Goal: Information Seeking & Learning: Learn about a topic

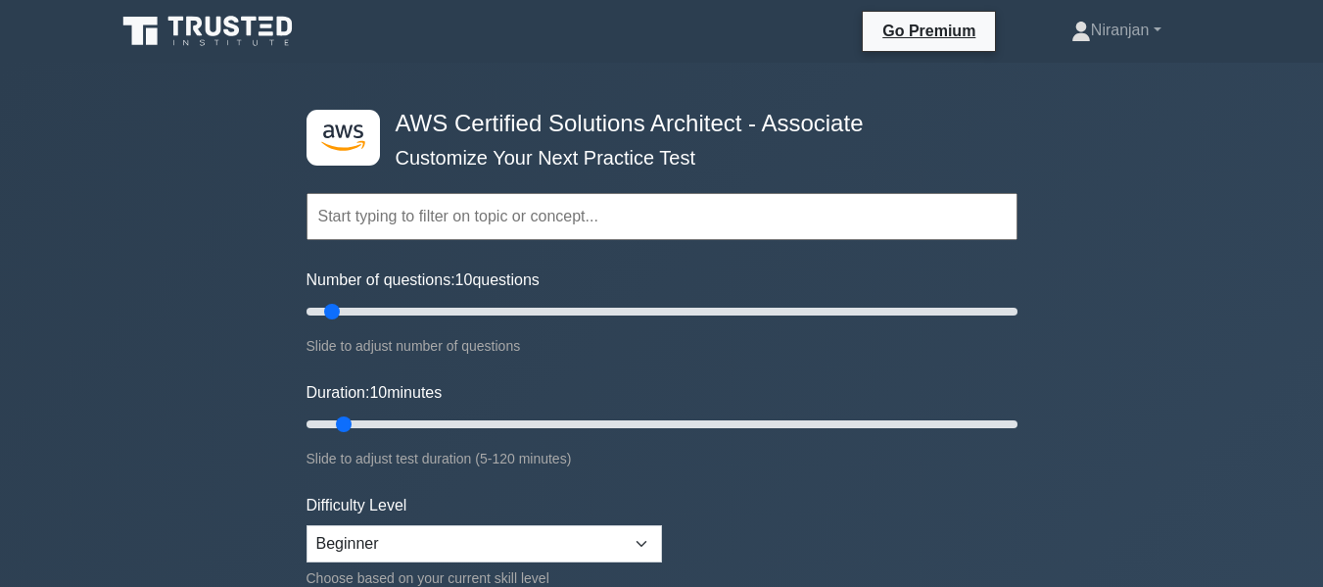
click at [852, 217] on input "text" at bounding box center [662, 216] width 711 height 47
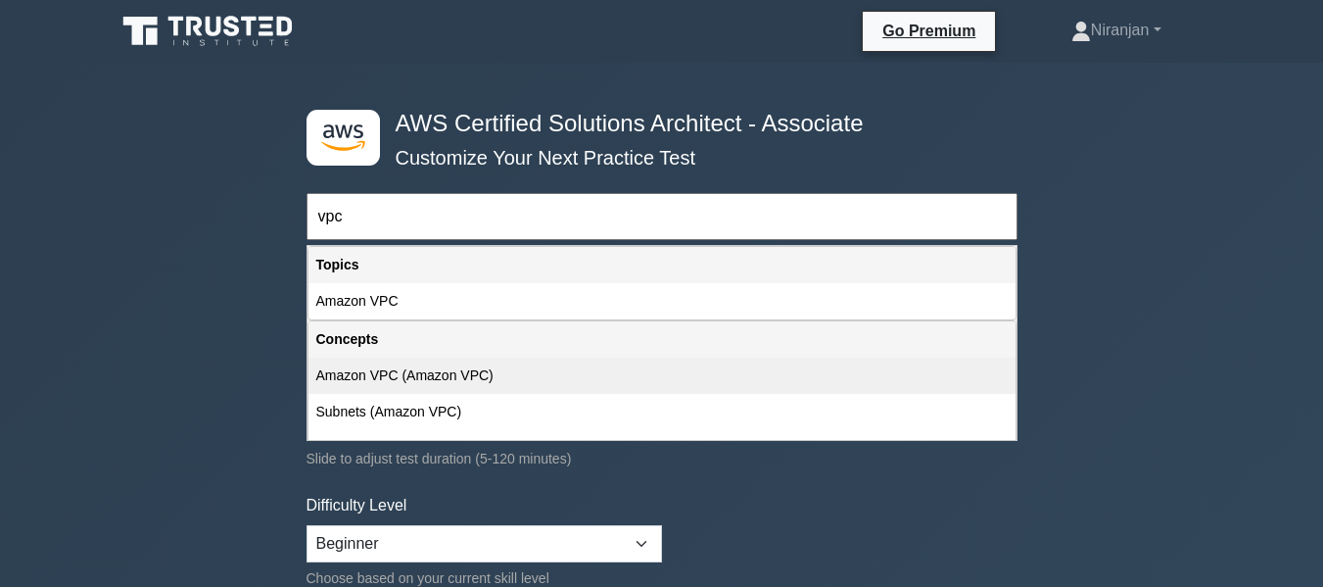
click at [448, 364] on div "Amazon VPC (Amazon VPC)" at bounding box center [661, 375] width 707 height 36
type input "Amazon VPC (Amazon VPC)"
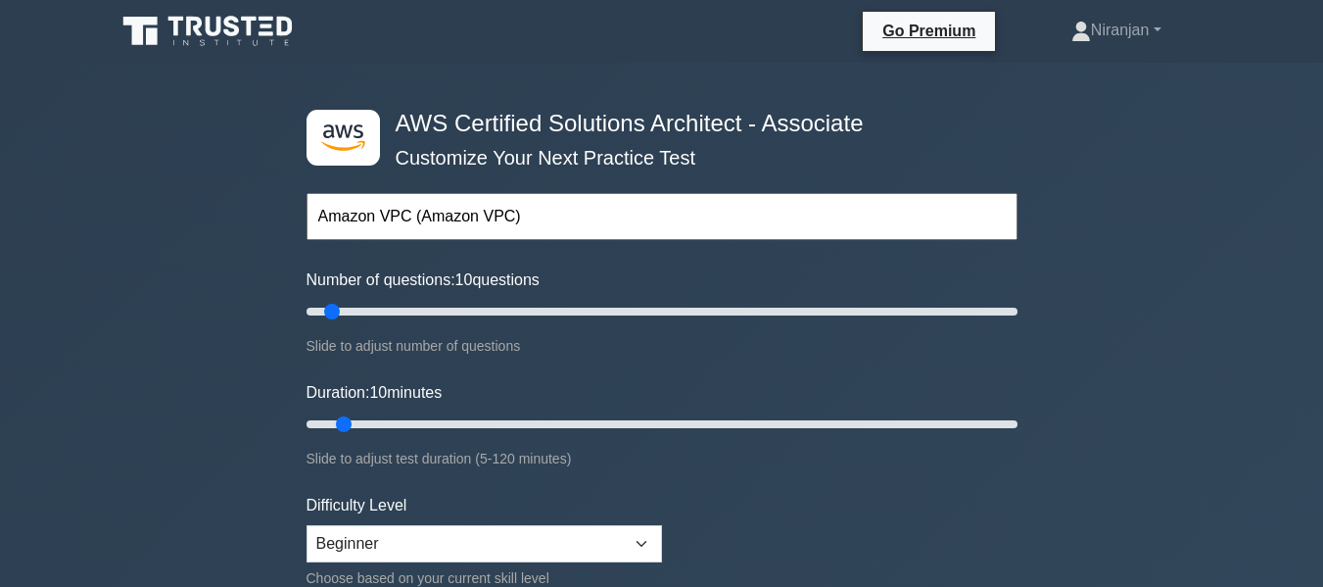
scroll to position [53, 0]
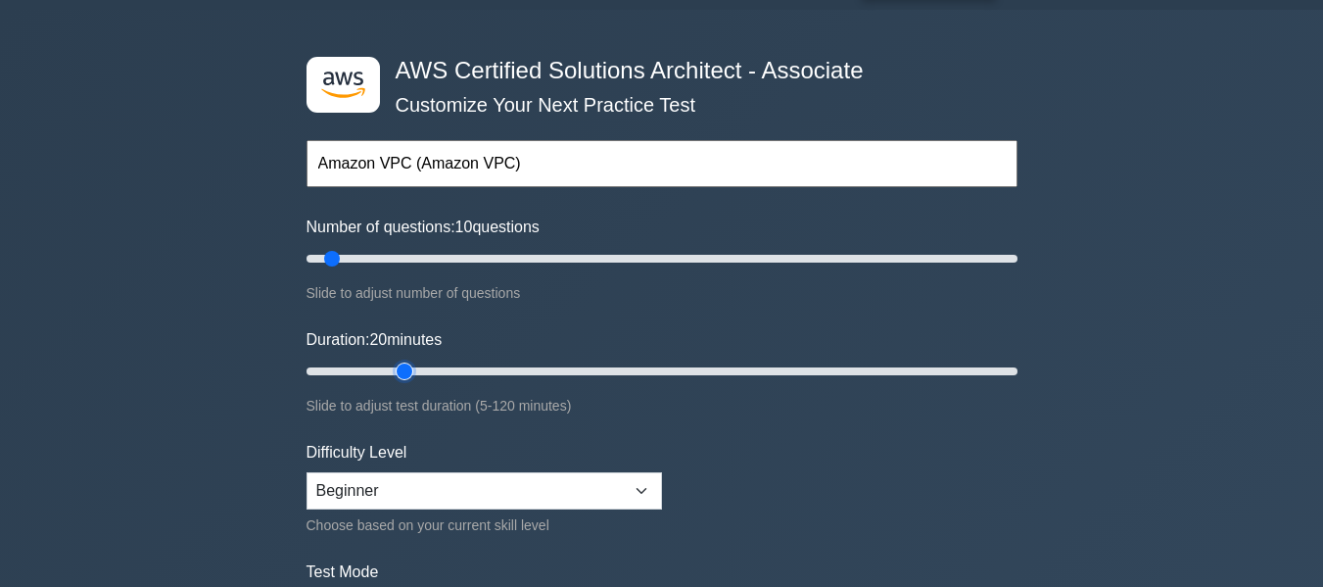
type input "20"
click at [392, 365] on input "Duration: 20 minutes" at bounding box center [662, 371] width 711 height 24
click at [407, 169] on input "text" at bounding box center [662, 163] width 711 height 47
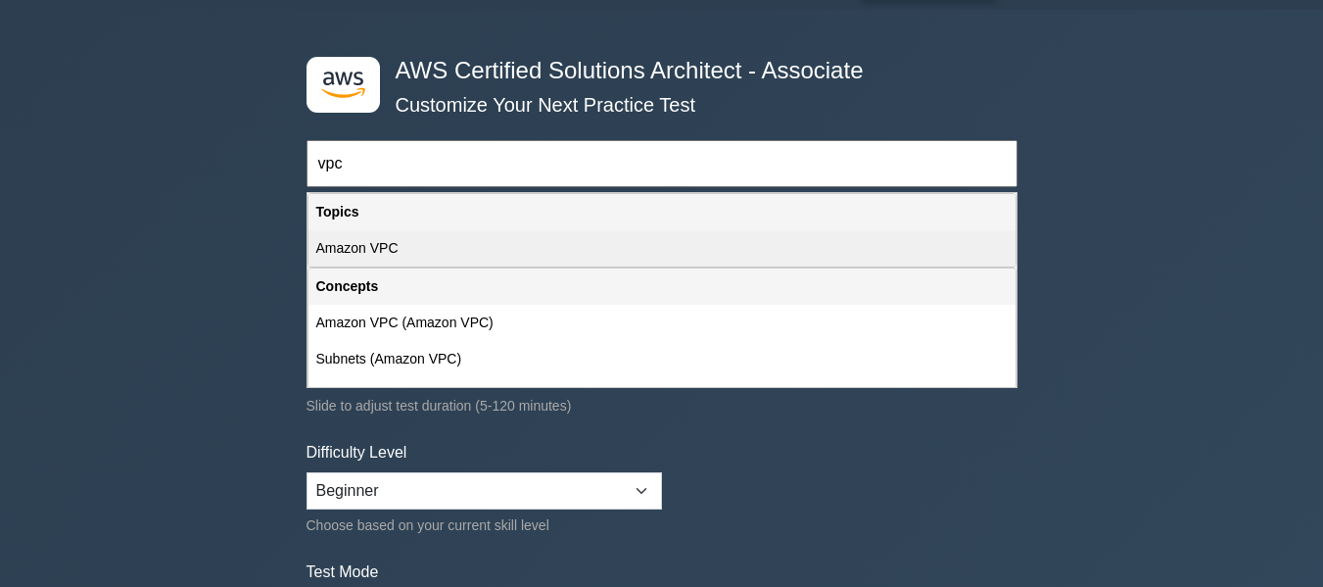
click at [390, 248] on div "Amazon VPC" at bounding box center [661, 248] width 707 height 36
type input "Amazon VPC"
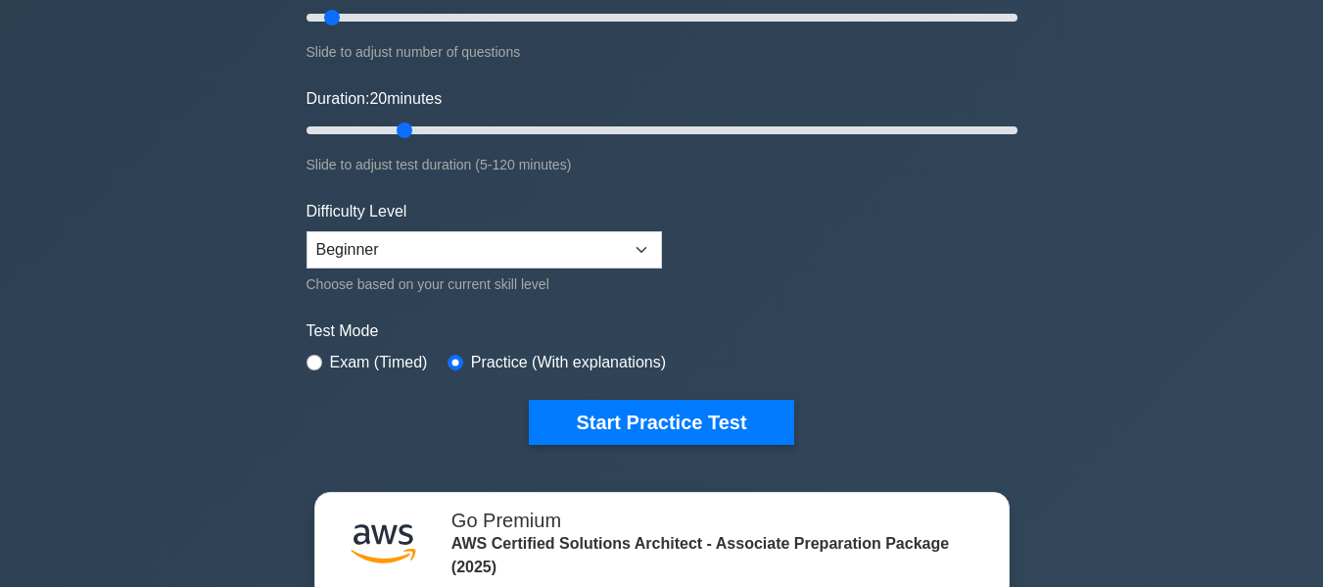
scroll to position [295, 0]
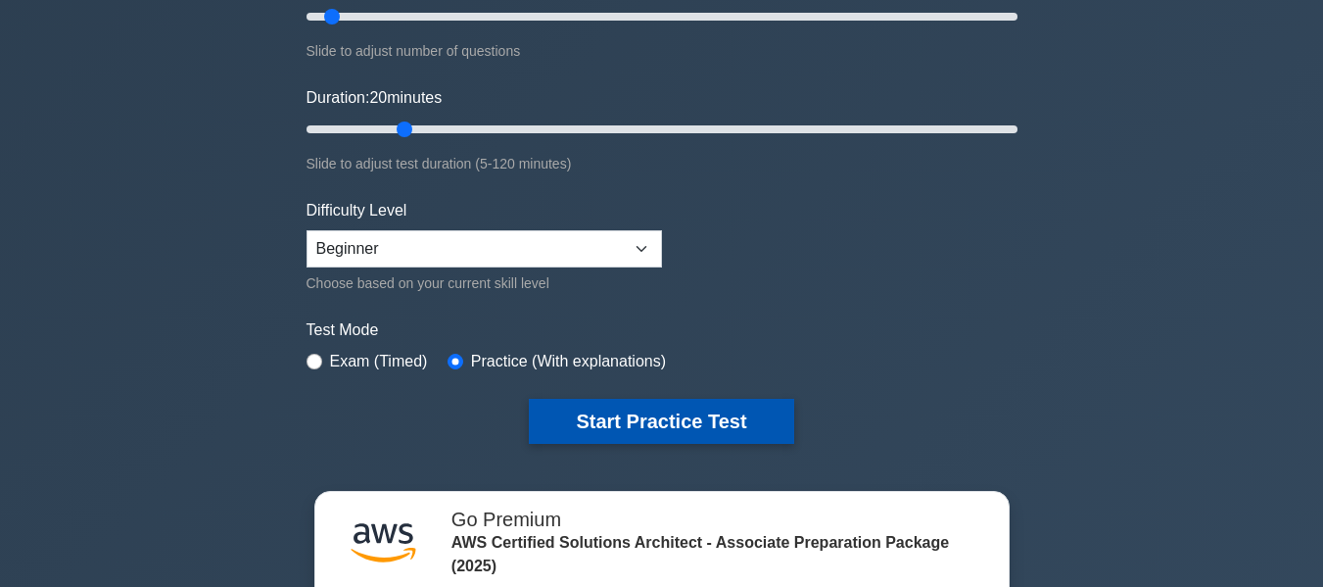
click at [648, 423] on button "Start Practice Test" at bounding box center [661, 421] width 264 height 45
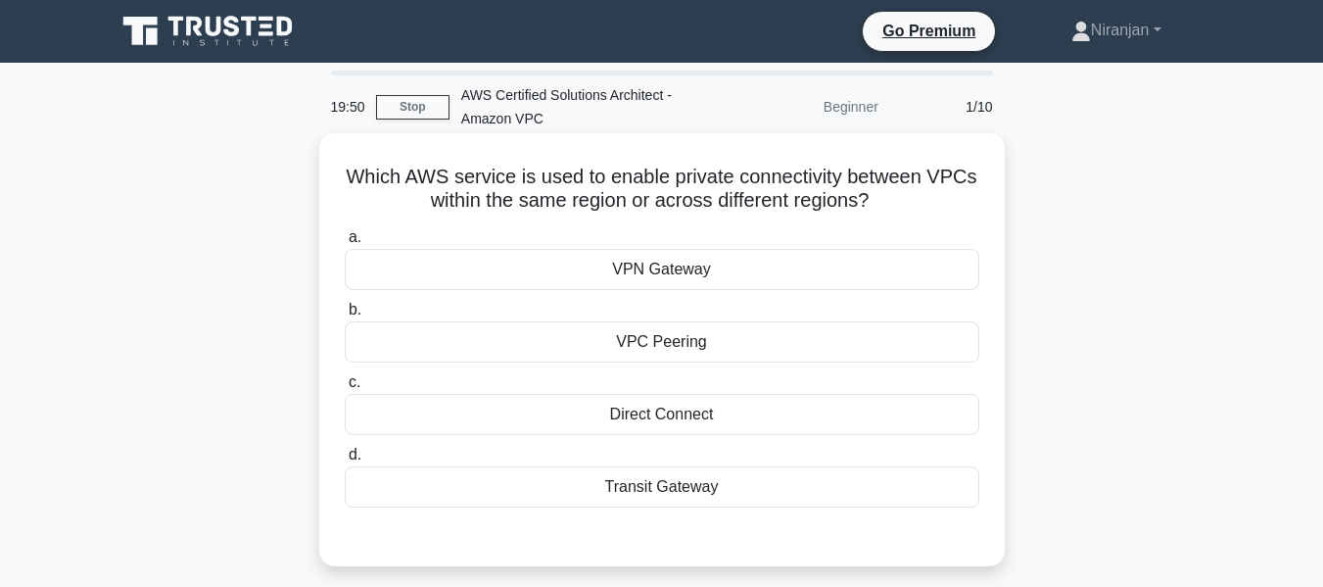
click at [658, 276] on div "VPN Gateway" at bounding box center [662, 269] width 635 height 41
click at [345, 244] on input "a. VPN Gateway" at bounding box center [345, 237] width 0 height 13
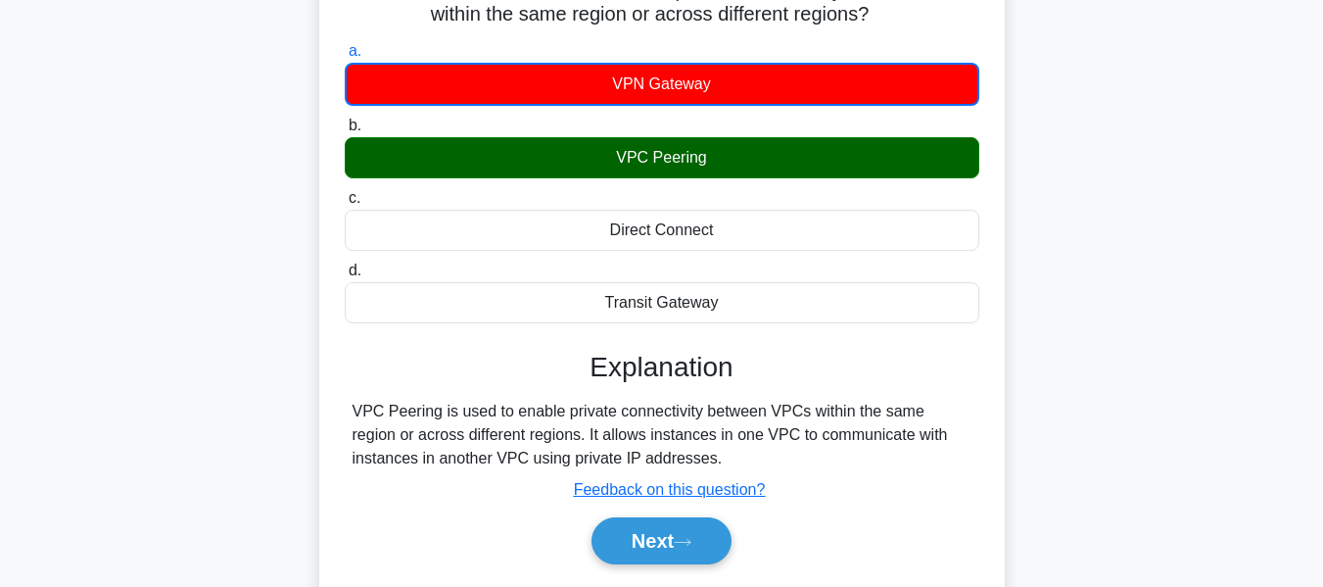
scroll to position [440, 0]
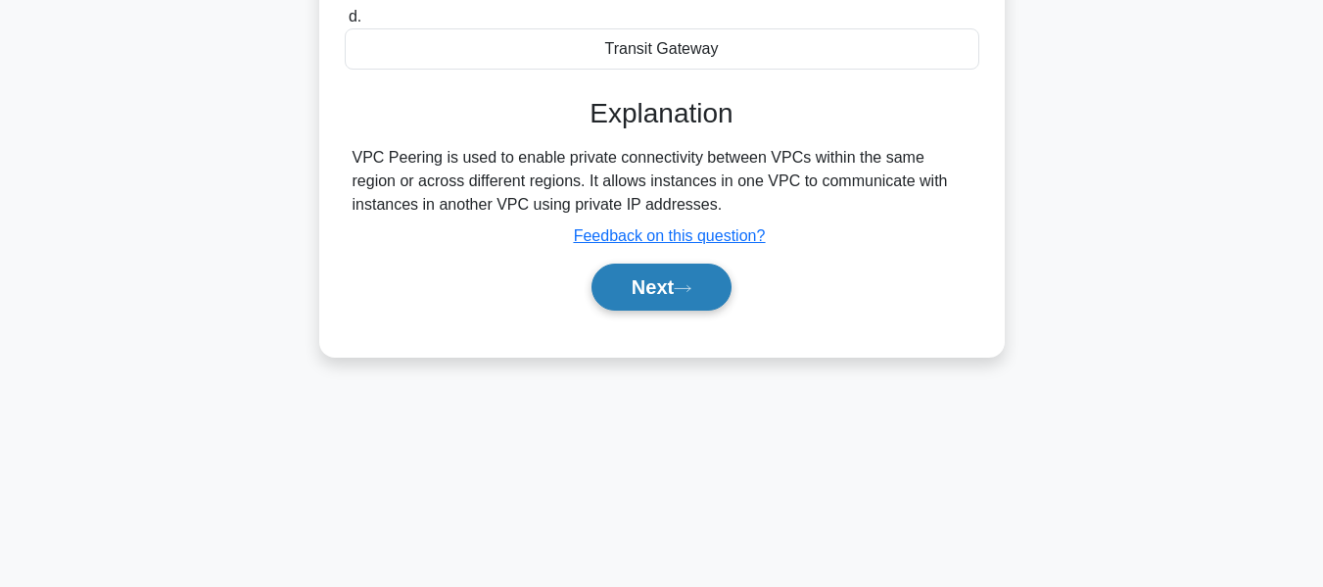
click at [662, 293] on button "Next" at bounding box center [661, 286] width 140 height 47
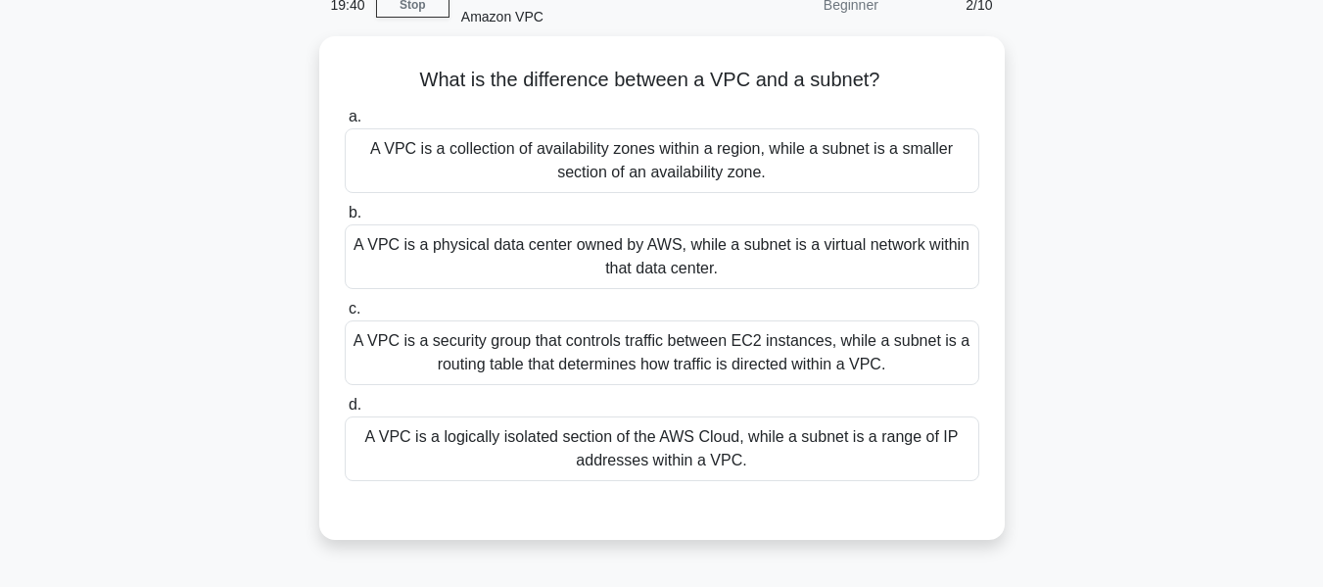
scroll to position [98, 0]
click at [716, 161] on div "A VPC is a collection of availability zones within a region, while a subnet is …" at bounding box center [662, 159] width 635 height 65
click at [345, 122] on input "a. A VPC is a collection of availability zones within a region, while a subnet …" at bounding box center [345, 116] width 0 height 13
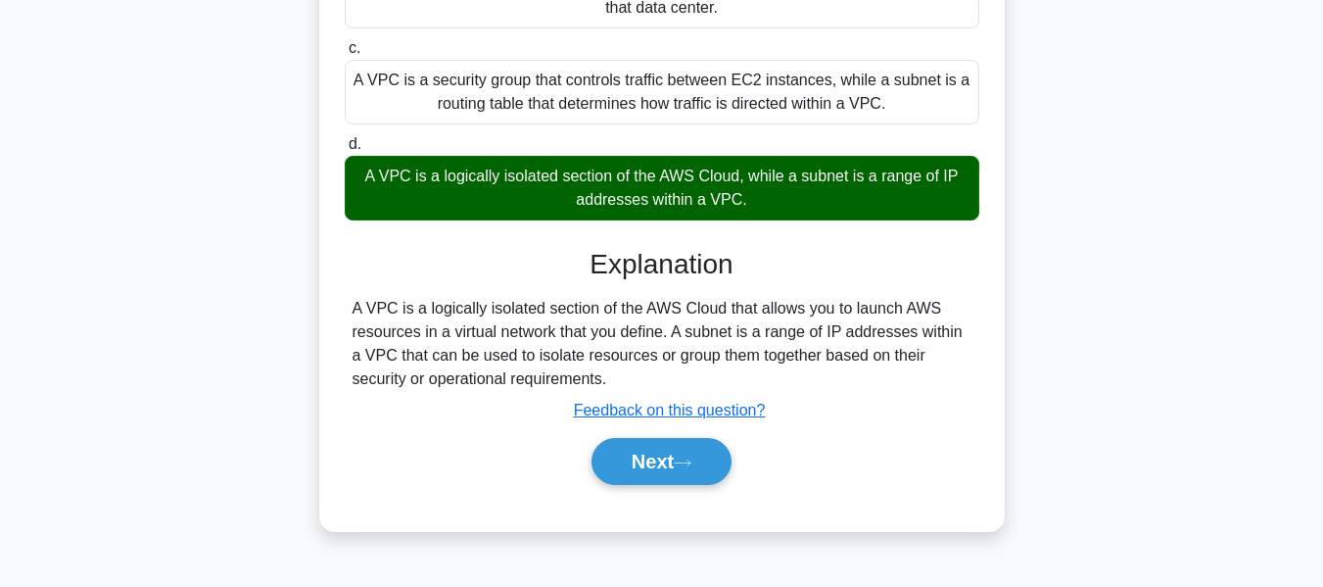
scroll to position [360, 0]
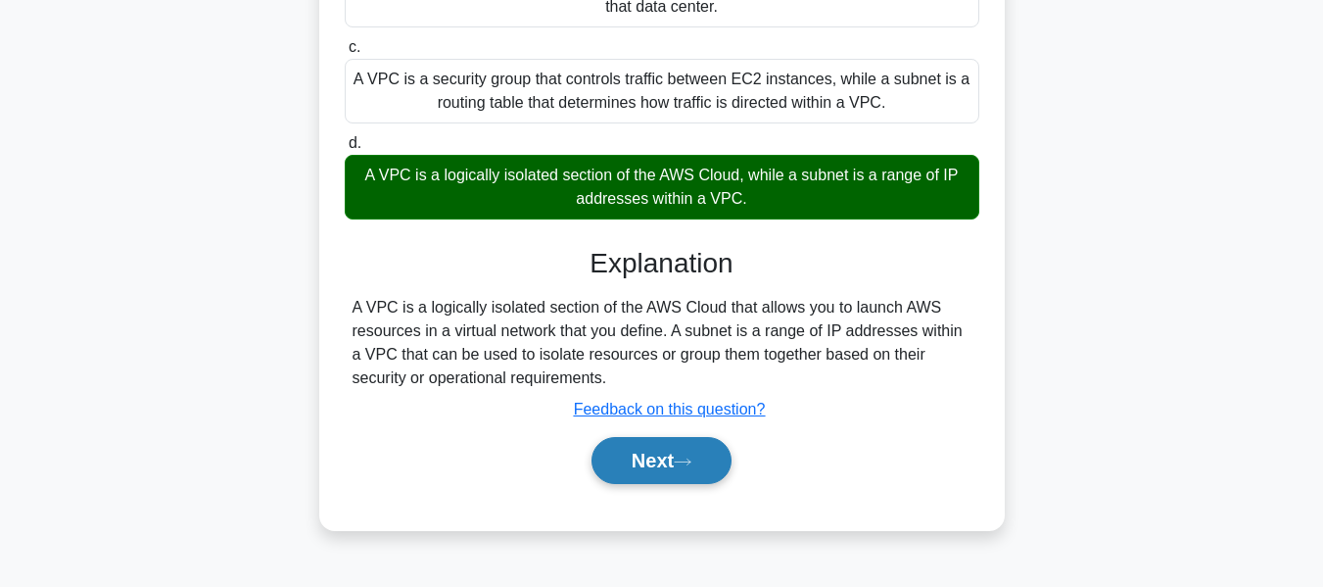
click at [667, 470] on button "Next" at bounding box center [661, 460] width 140 height 47
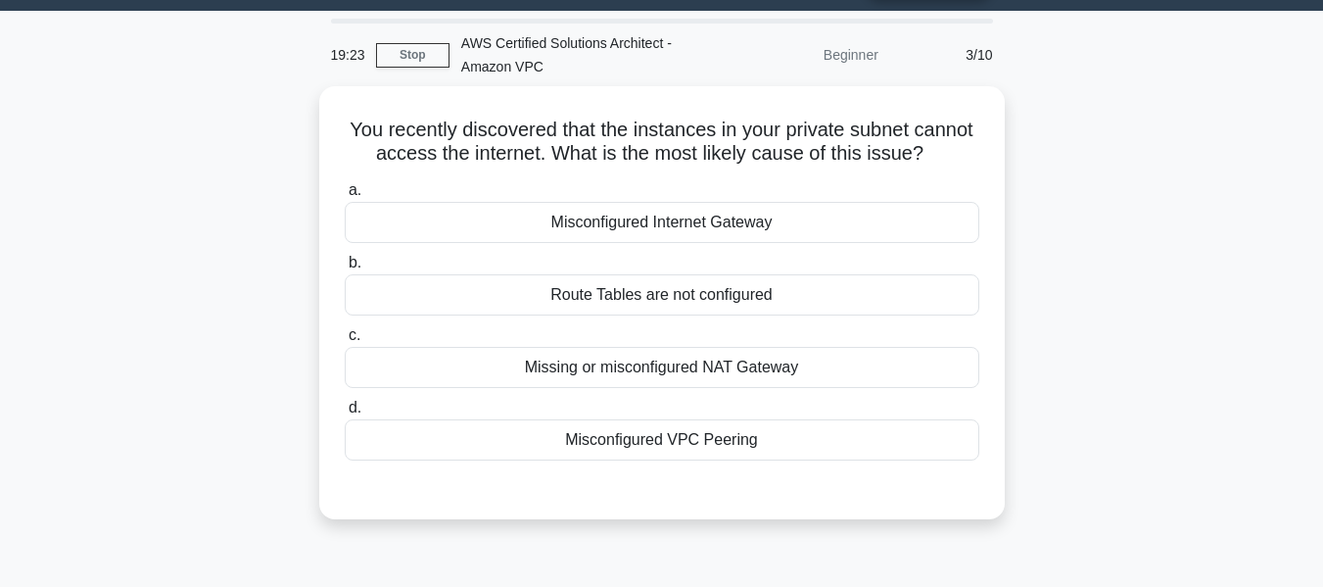
scroll to position [51, 0]
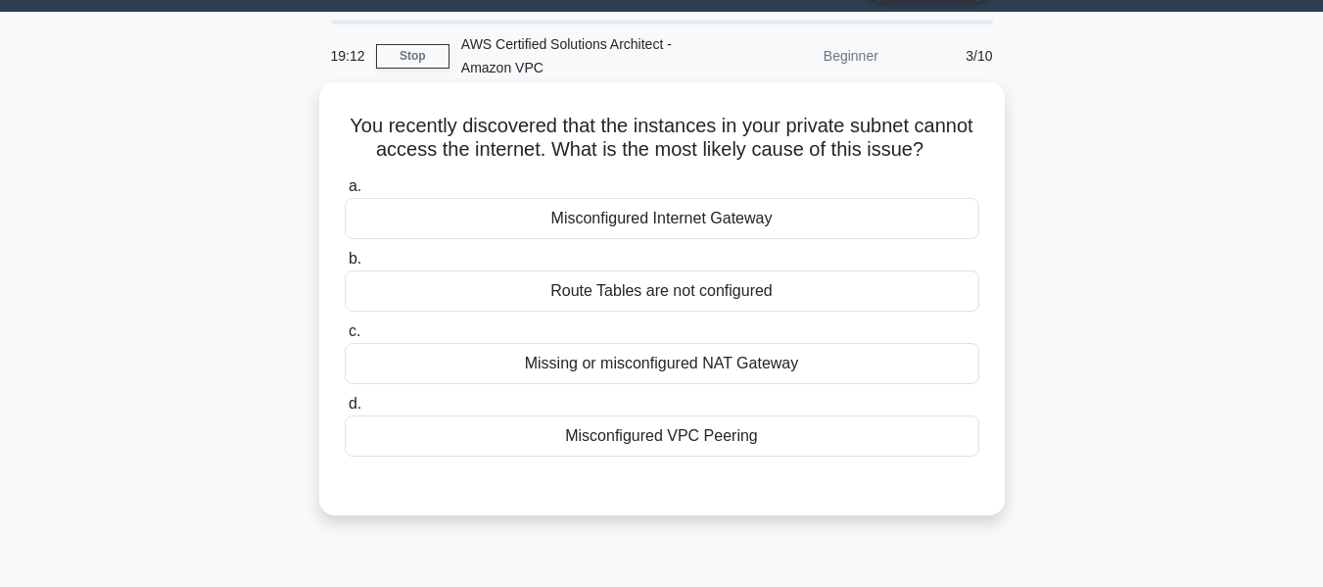
click at [652, 311] on div "Route Tables are not configured" at bounding box center [662, 290] width 635 height 41
click at [345, 265] on input "b. Route Tables are not configured" at bounding box center [345, 259] width 0 height 13
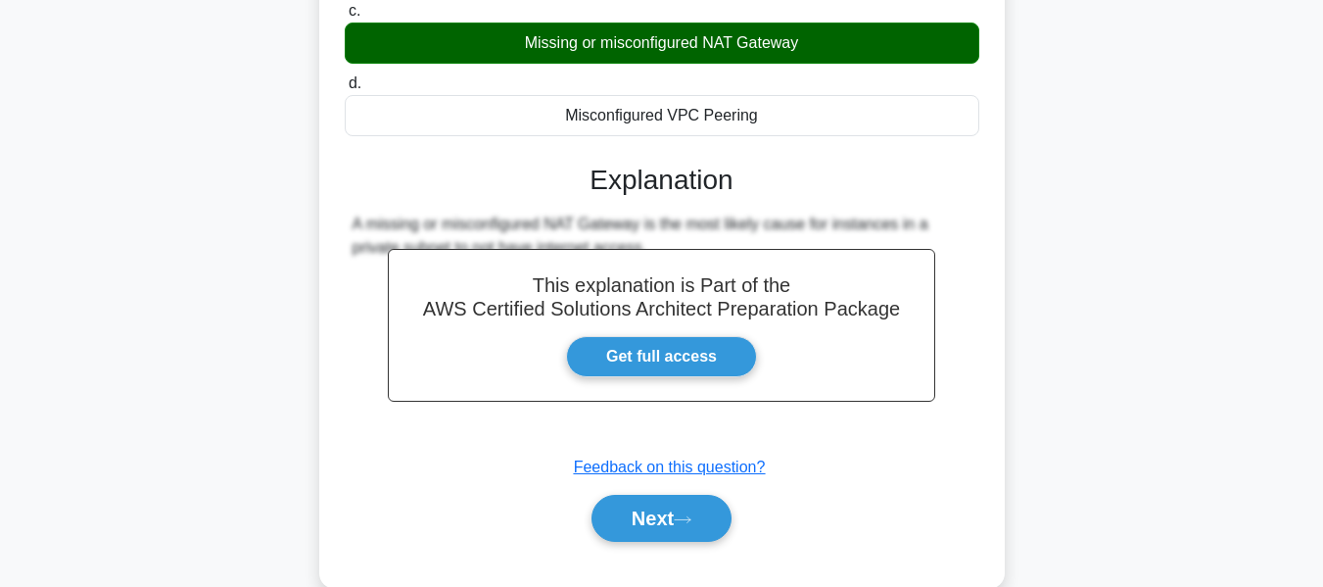
scroll to position [471, 0]
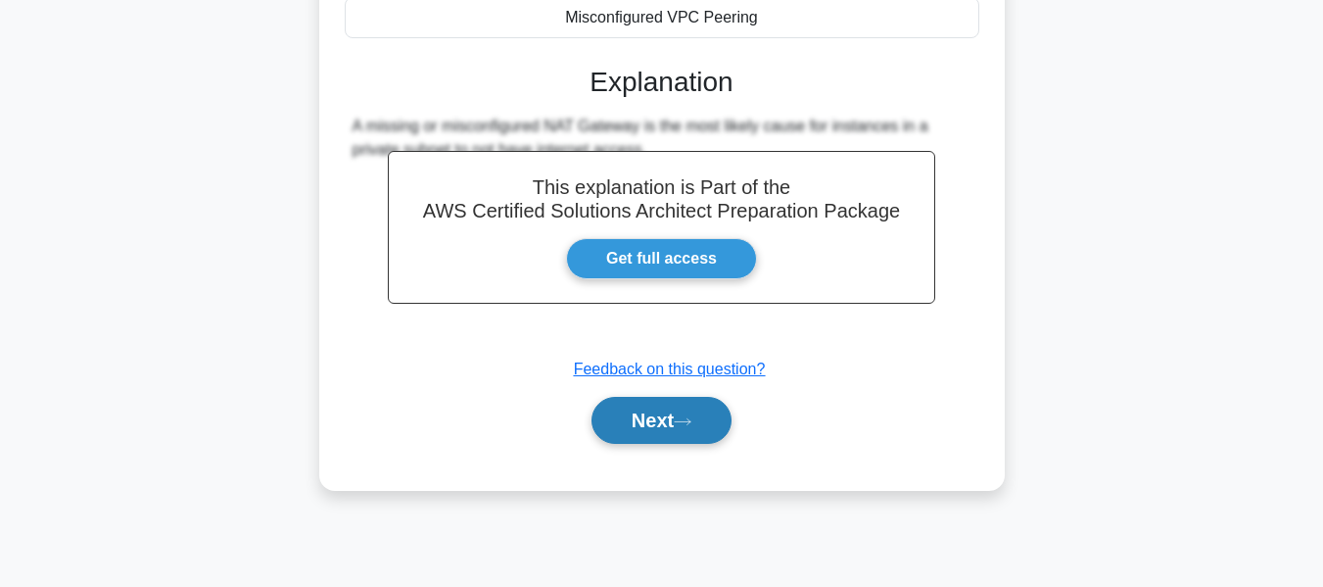
click at [682, 427] on icon at bounding box center [683, 421] width 18 height 11
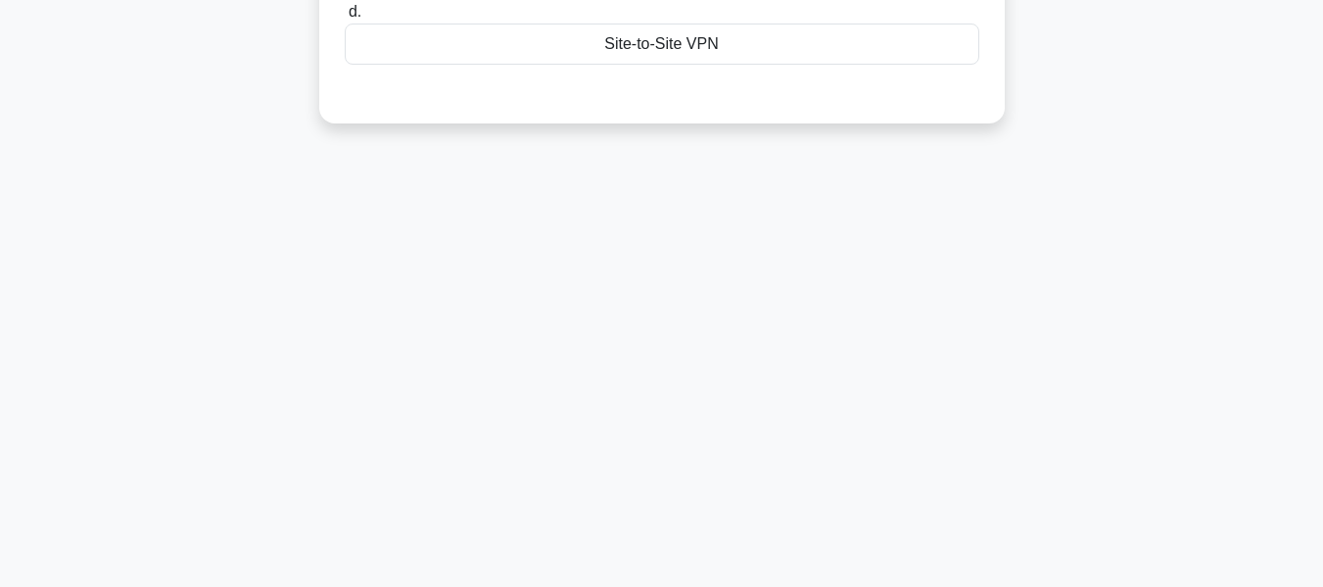
scroll to position [0, 0]
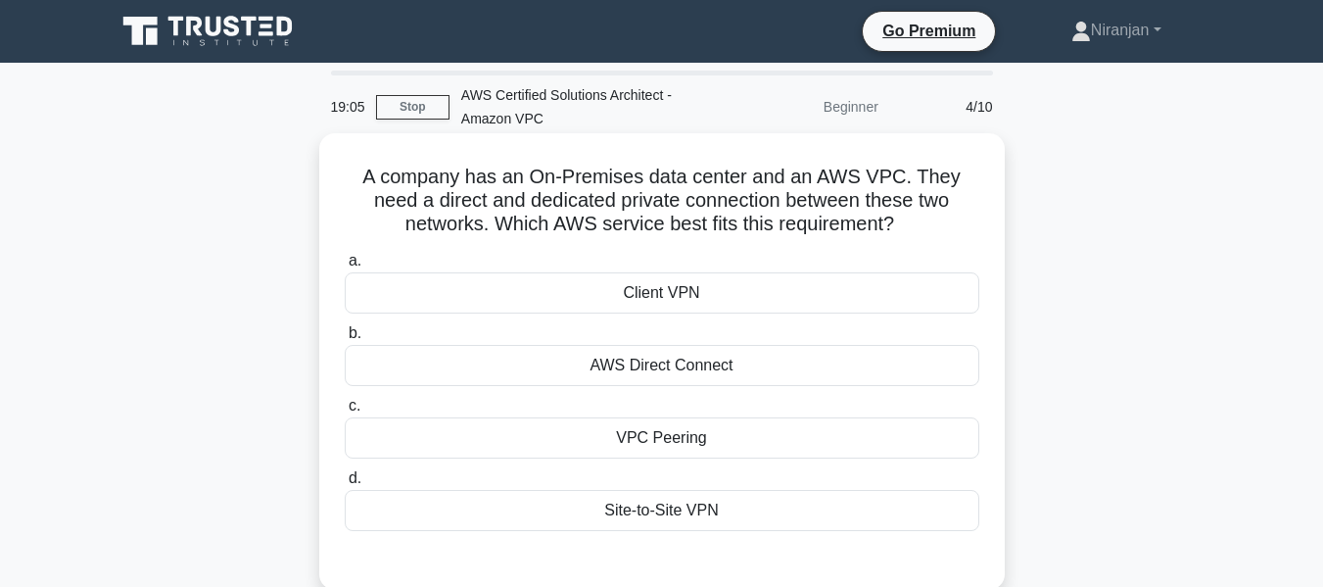
click at [676, 376] on div "AWS Direct Connect" at bounding box center [662, 365] width 635 height 41
click at [345, 340] on input "b. AWS Direct Connect" at bounding box center [345, 333] width 0 height 13
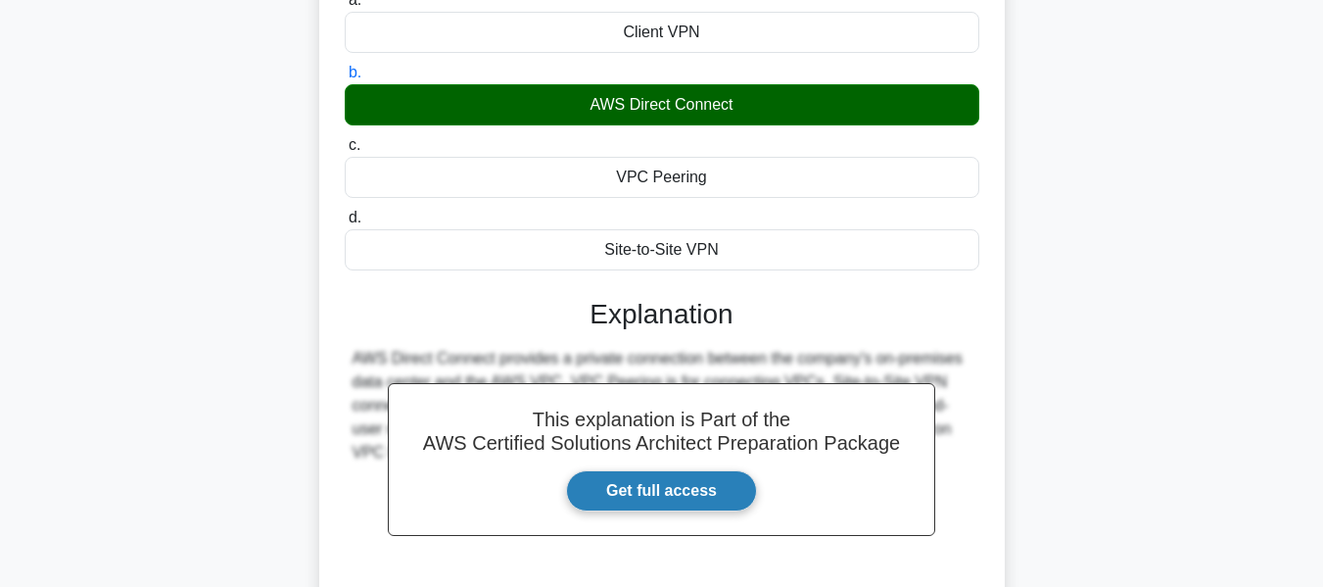
scroll to position [471, 0]
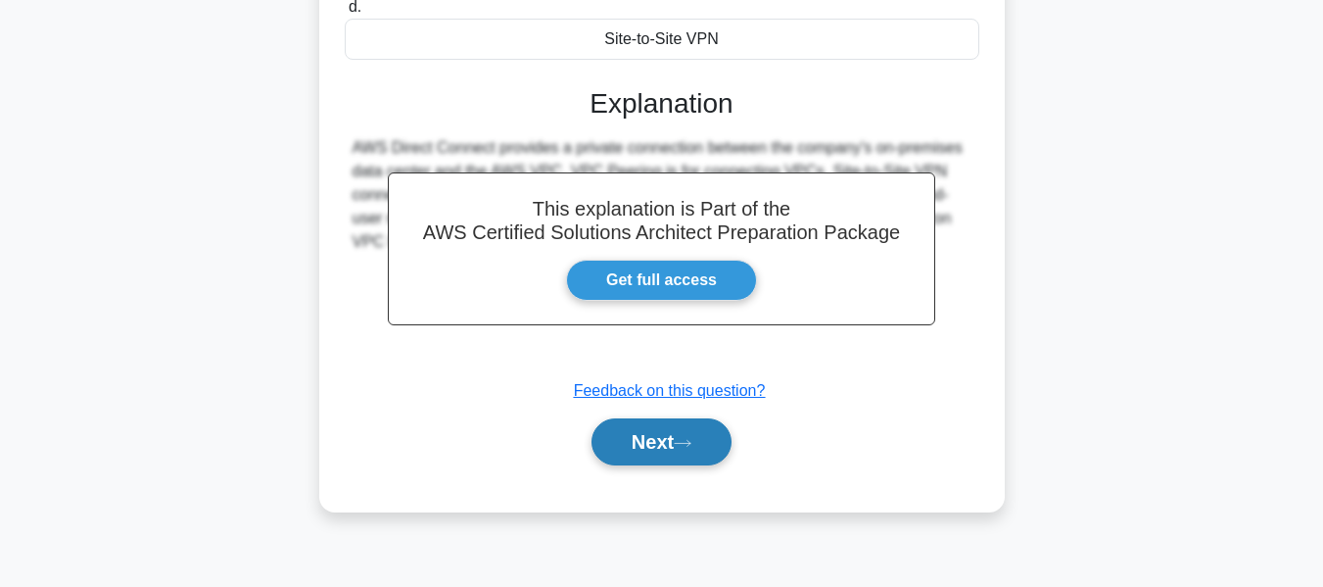
click at [691, 453] on button "Next" at bounding box center [661, 441] width 140 height 47
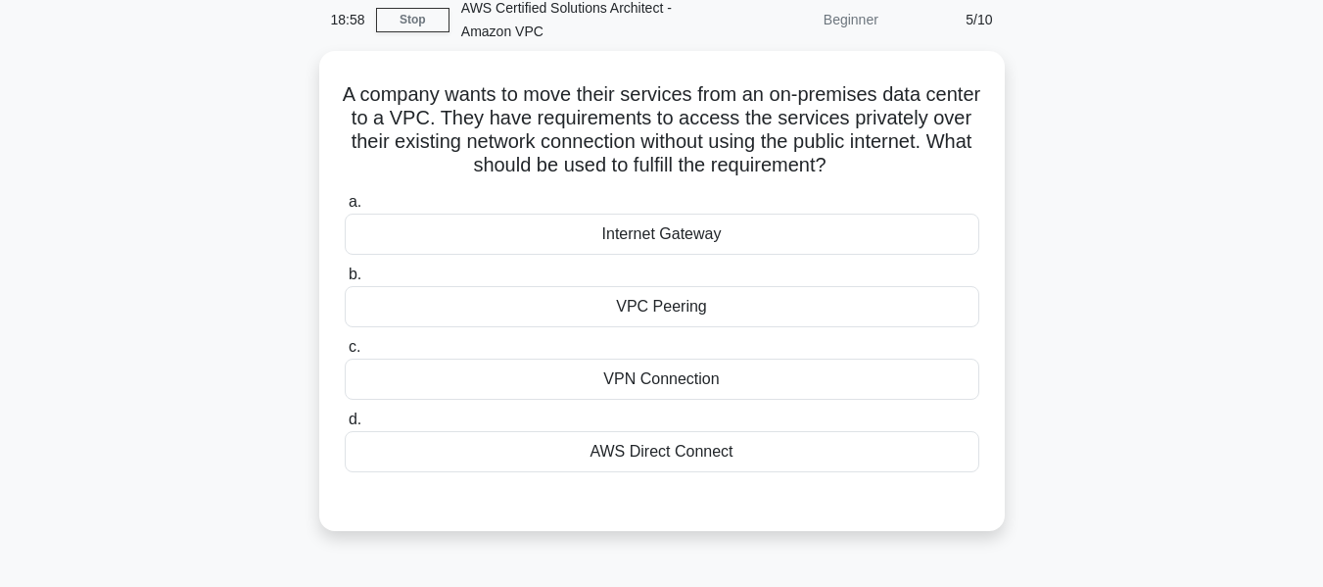
scroll to position [84, 0]
click at [713, 454] on div "AWS Direct Connect" at bounding box center [662, 449] width 635 height 41
click at [345, 424] on input "d. AWS Direct Connect" at bounding box center [345, 417] width 0 height 13
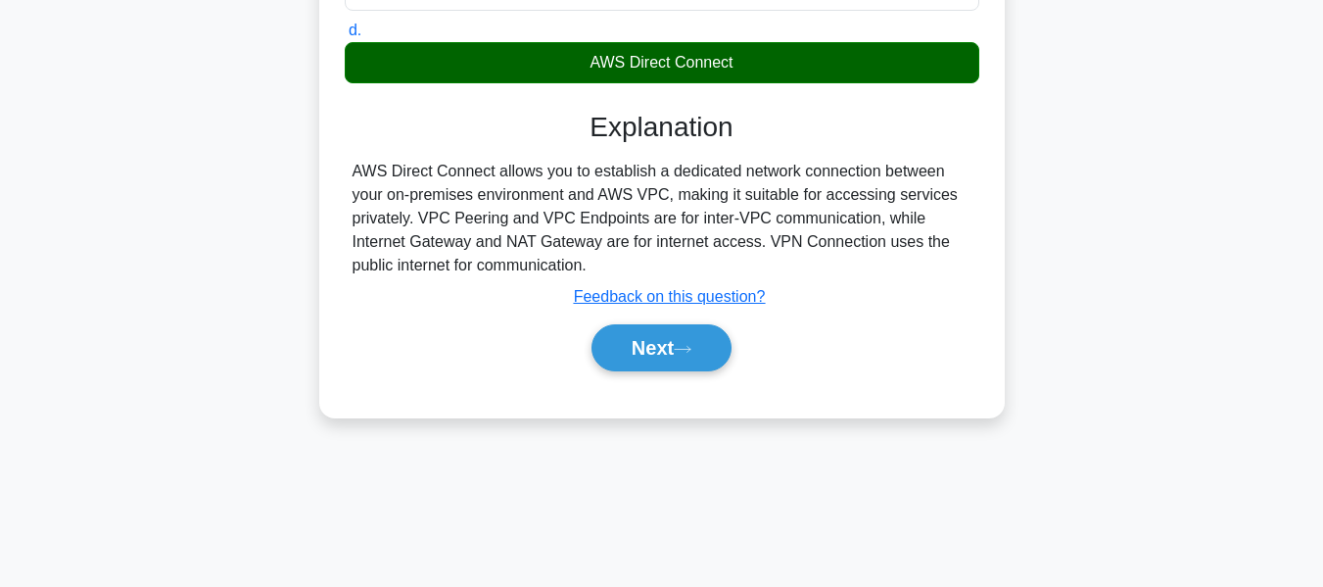
scroll to position [470, 0]
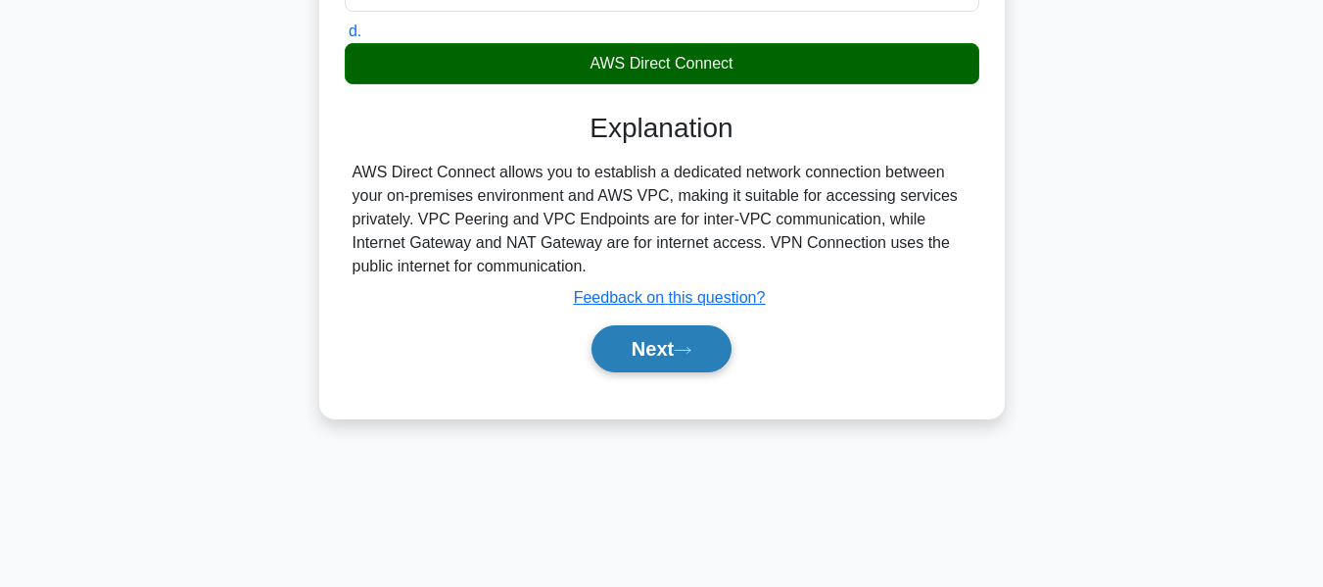
click at [670, 365] on button "Next" at bounding box center [661, 348] width 140 height 47
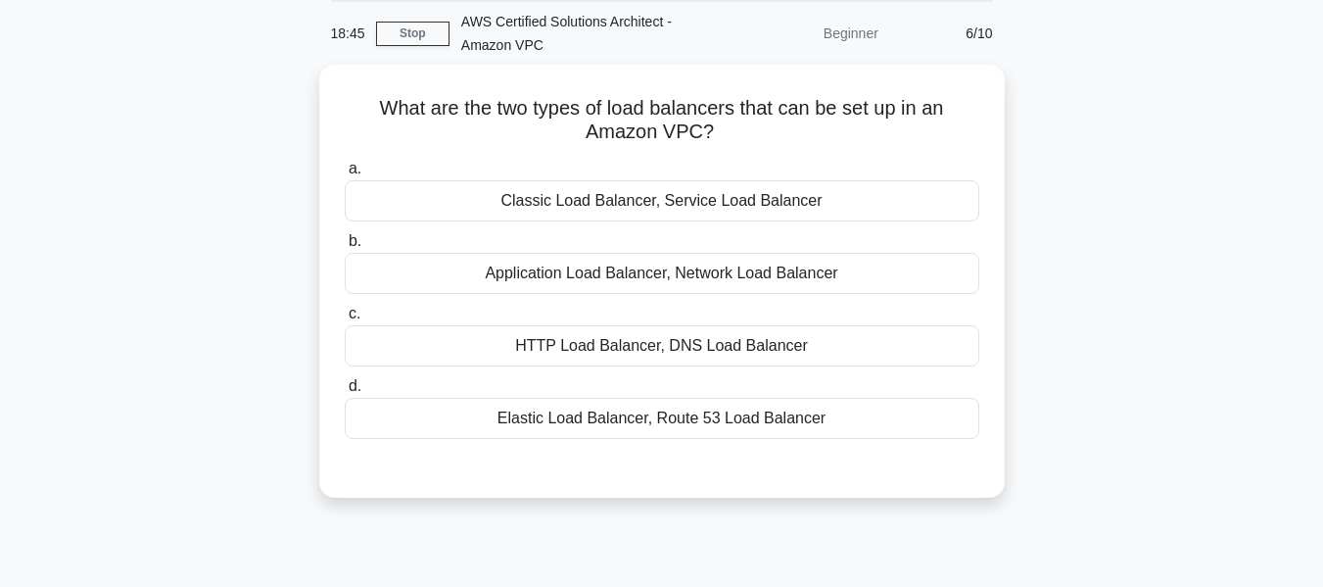
scroll to position [77, 0]
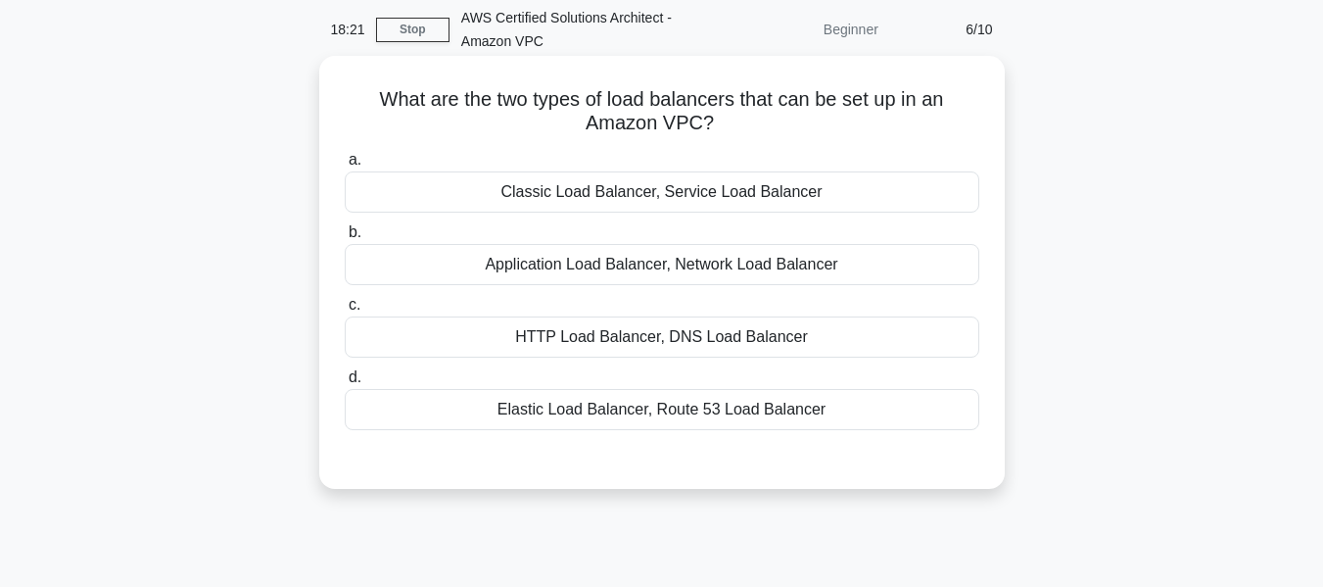
click at [797, 197] on div "Classic Load Balancer, Service Load Balancer" at bounding box center [662, 191] width 635 height 41
click at [345, 166] on input "a. Classic Load Balancer, Service Load Balancer" at bounding box center [345, 160] width 0 height 13
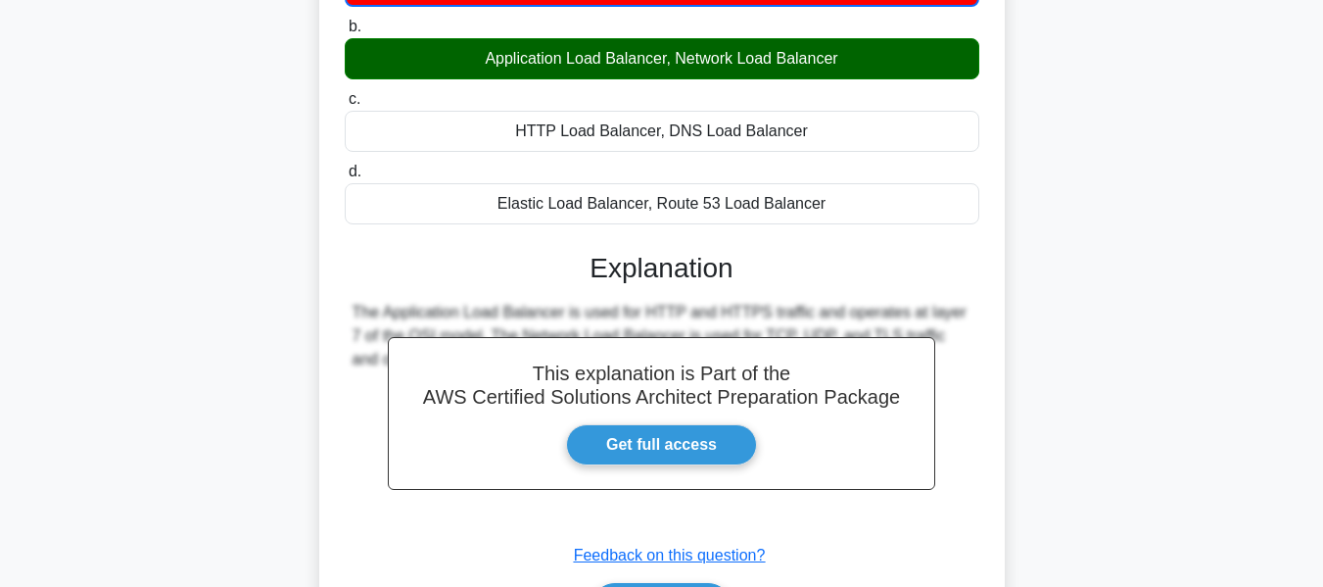
scroll to position [471, 0]
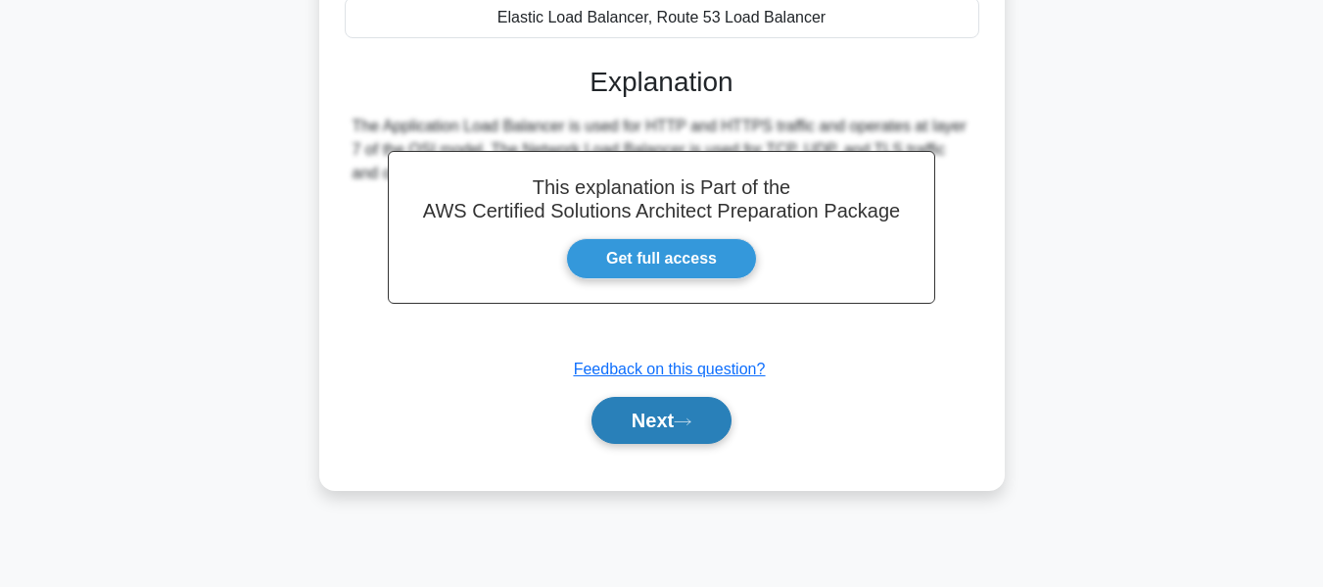
click at [711, 427] on button "Next" at bounding box center [661, 420] width 140 height 47
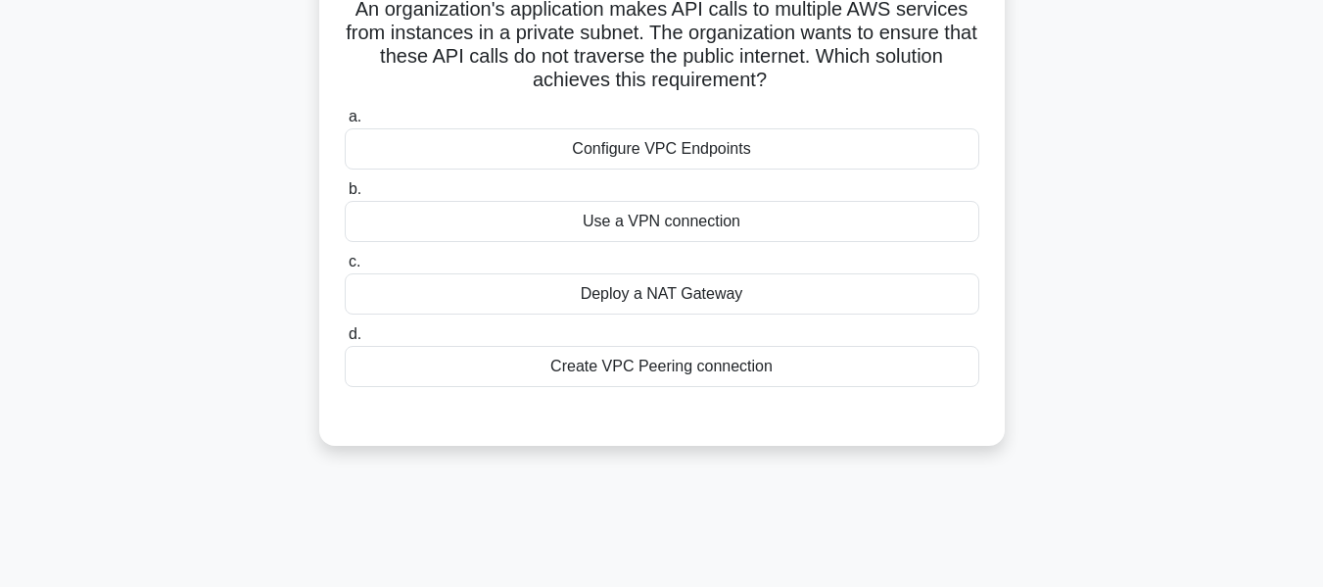
scroll to position [171, 0]
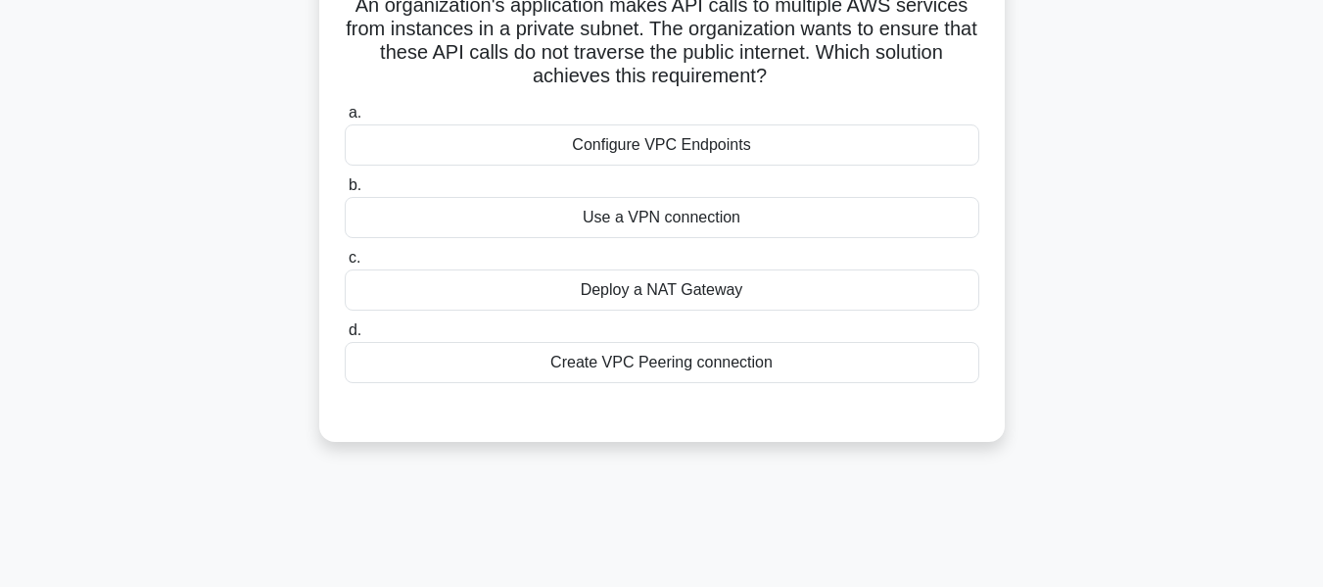
click at [726, 305] on div "Deploy a NAT Gateway" at bounding box center [662, 289] width 635 height 41
click at [345, 264] on input "c. Deploy a NAT Gateway" at bounding box center [345, 258] width 0 height 13
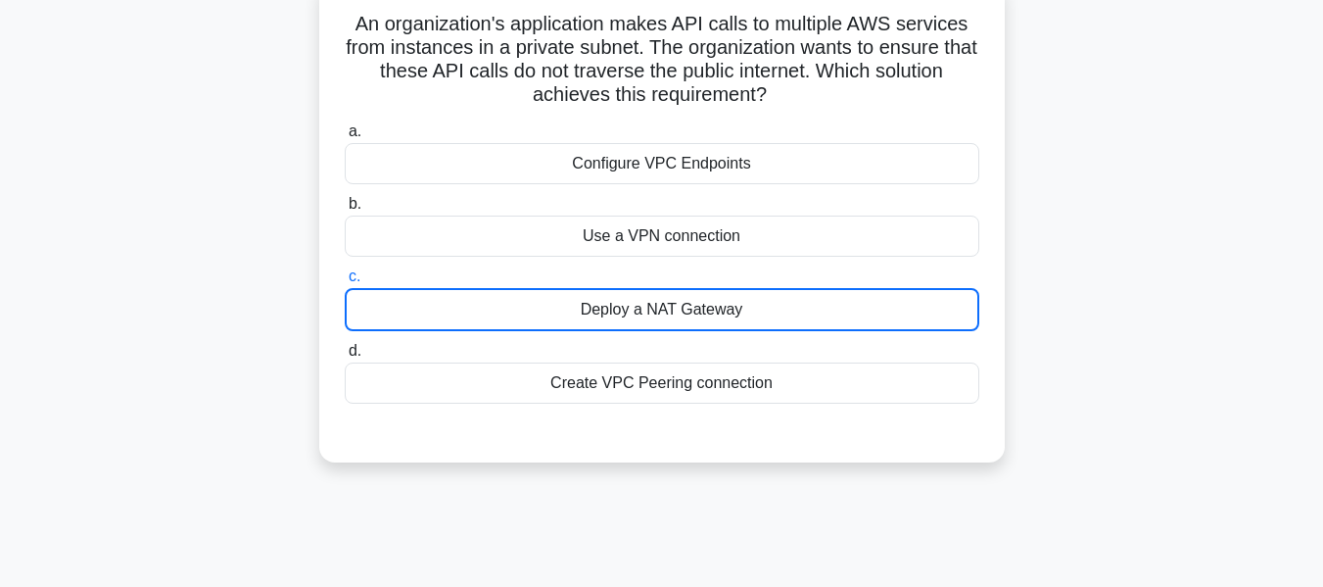
scroll to position [152, 0]
click at [726, 305] on div "Deploy a NAT Gateway" at bounding box center [662, 310] width 635 height 43
click at [345, 284] on input "c. Deploy a NAT Gateway" at bounding box center [345, 277] width 0 height 13
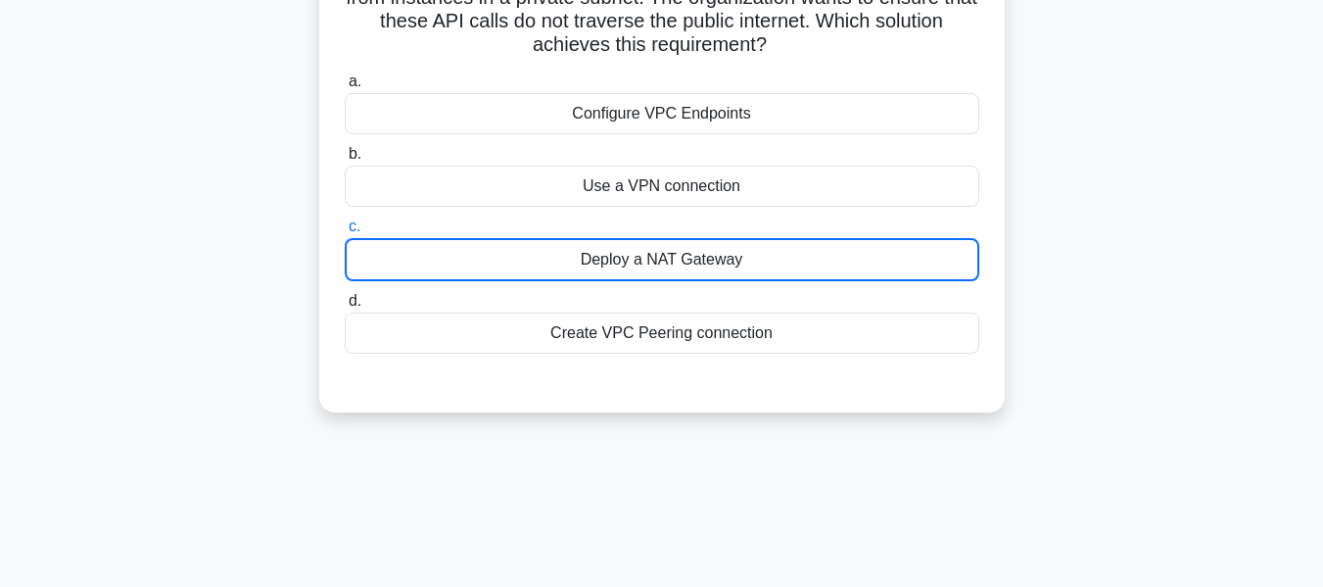
scroll to position [210, 0]
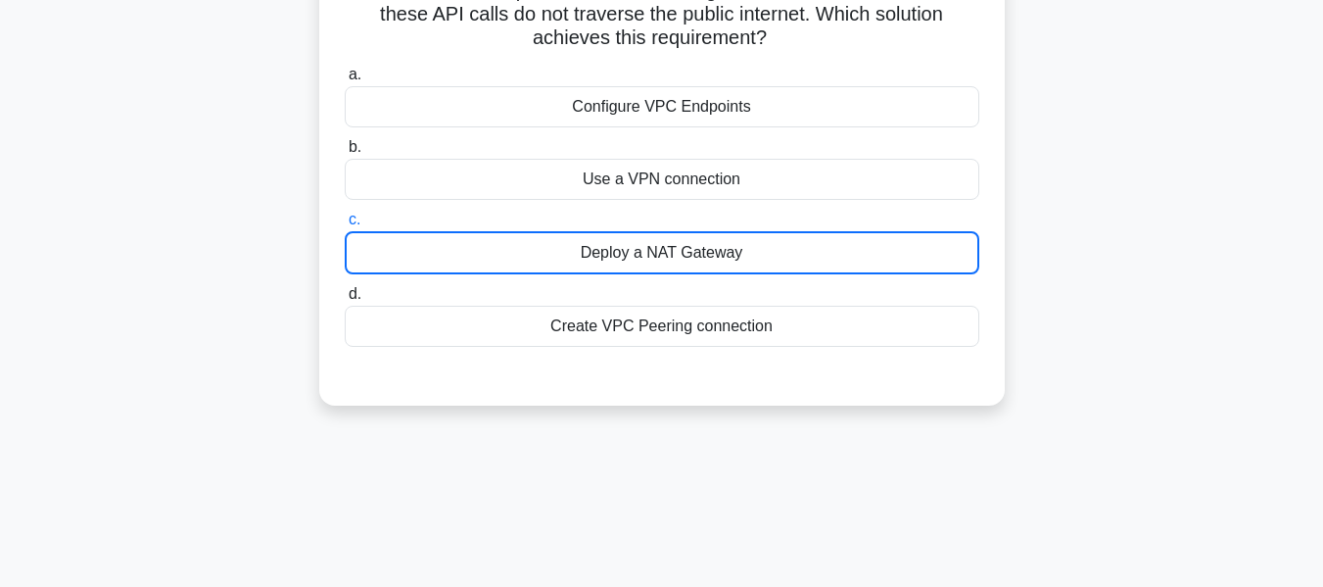
click at [722, 258] on div "Deploy a NAT Gateway" at bounding box center [662, 252] width 635 height 43
click at [345, 226] on input "c. Deploy a NAT Gateway" at bounding box center [345, 219] width 0 height 13
click at [722, 258] on div "Deploy a NAT Gateway" at bounding box center [662, 252] width 635 height 43
click at [345, 226] on input "c. Deploy a NAT Gateway" at bounding box center [345, 219] width 0 height 13
click at [591, 254] on div "Deploy a NAT Gateway" at bounding box center [662, 252] width 635 height 43
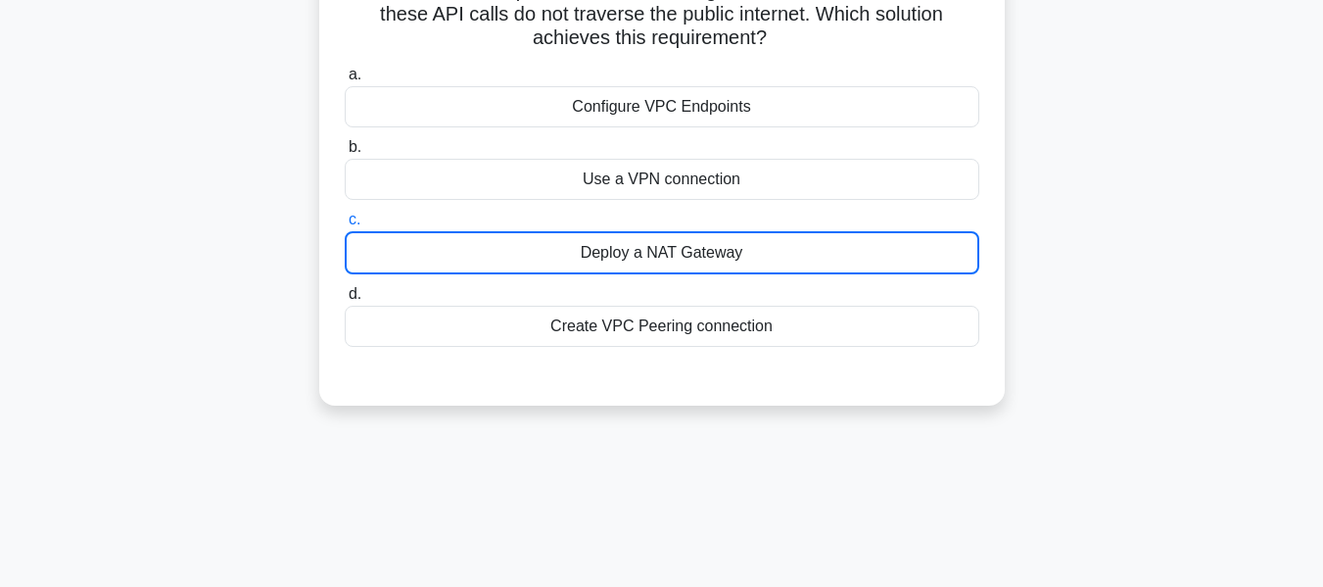
click at [345, 226] on input "c. Deploy a NAT Gateway" at bounding box center [345, 219] width 0 height 13
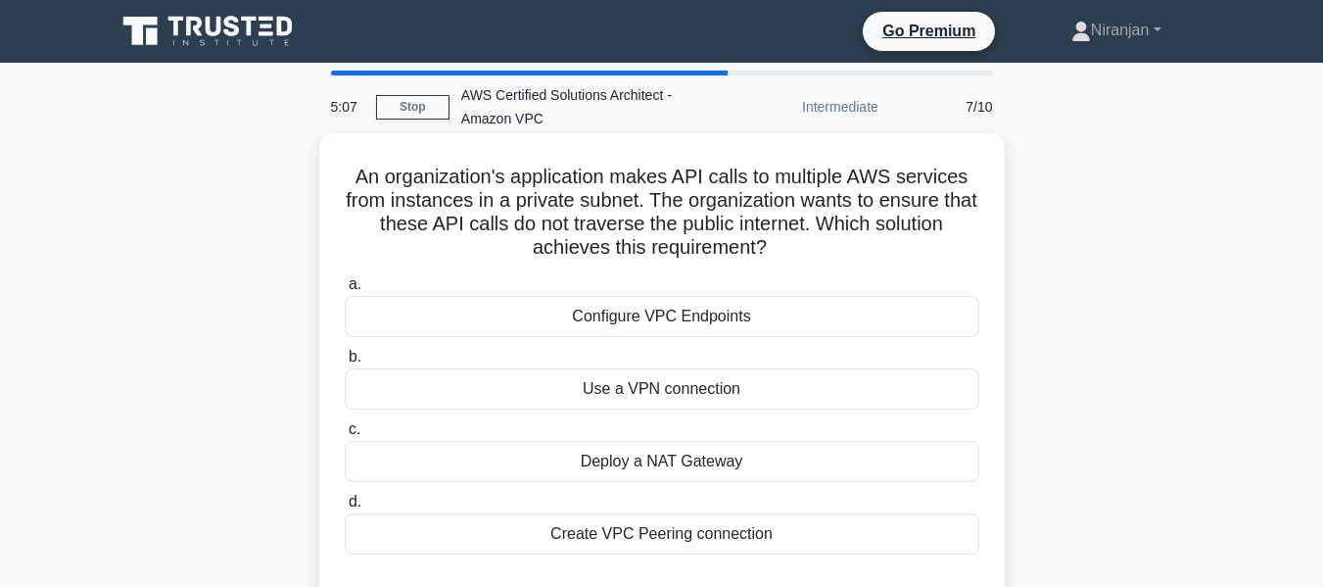
click at [817, 542] on div "Create VPC Peering connection" at bounding box center [662, 533] width 635 height 41
click at [345, 508] on input "d. Create VPC Peering connection" at bounding box center [345, 502] width 0 height 13
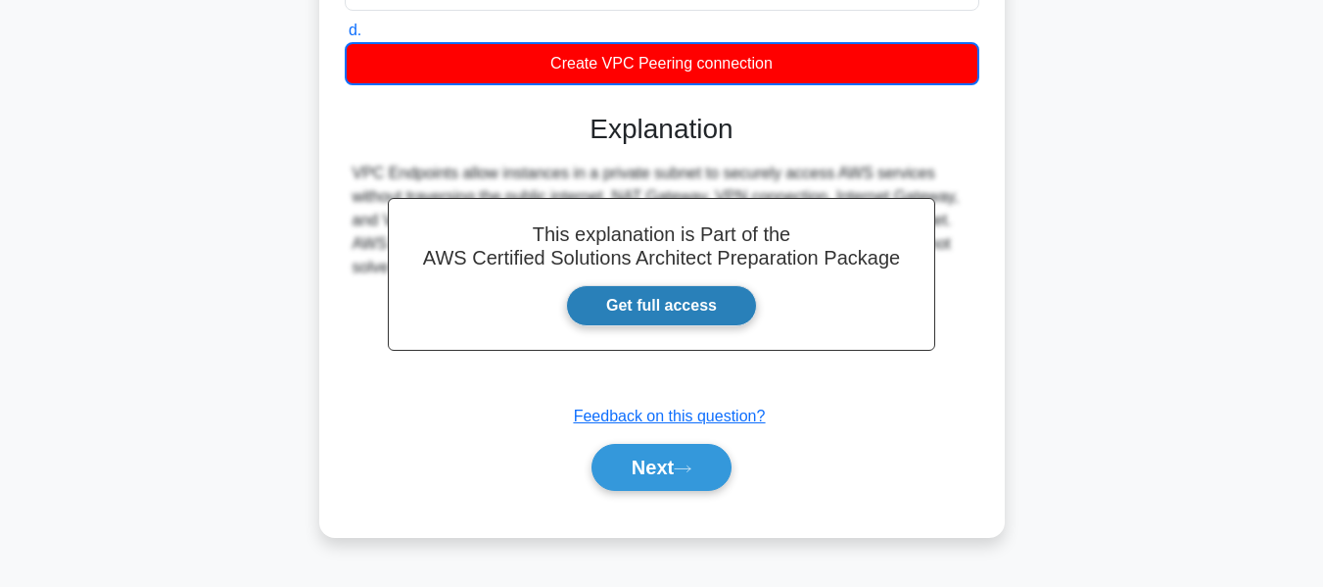
scroll to position [467, 0]
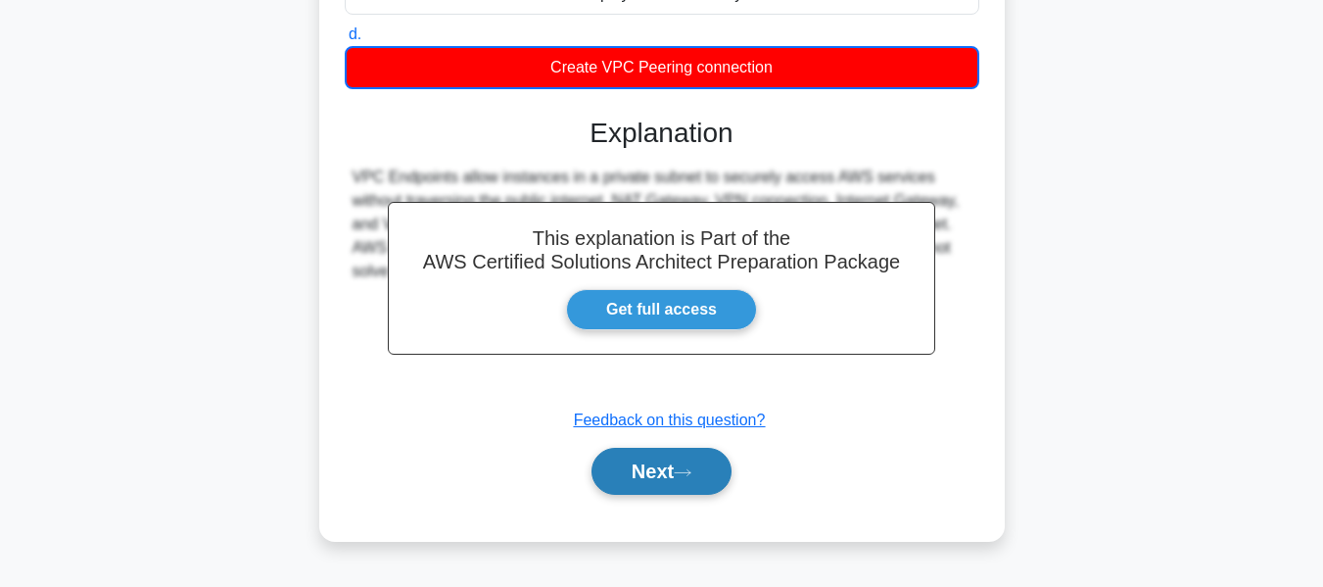
click at [713, 473] on button "Next" at bounding box center [661, 471] width 140 height 47
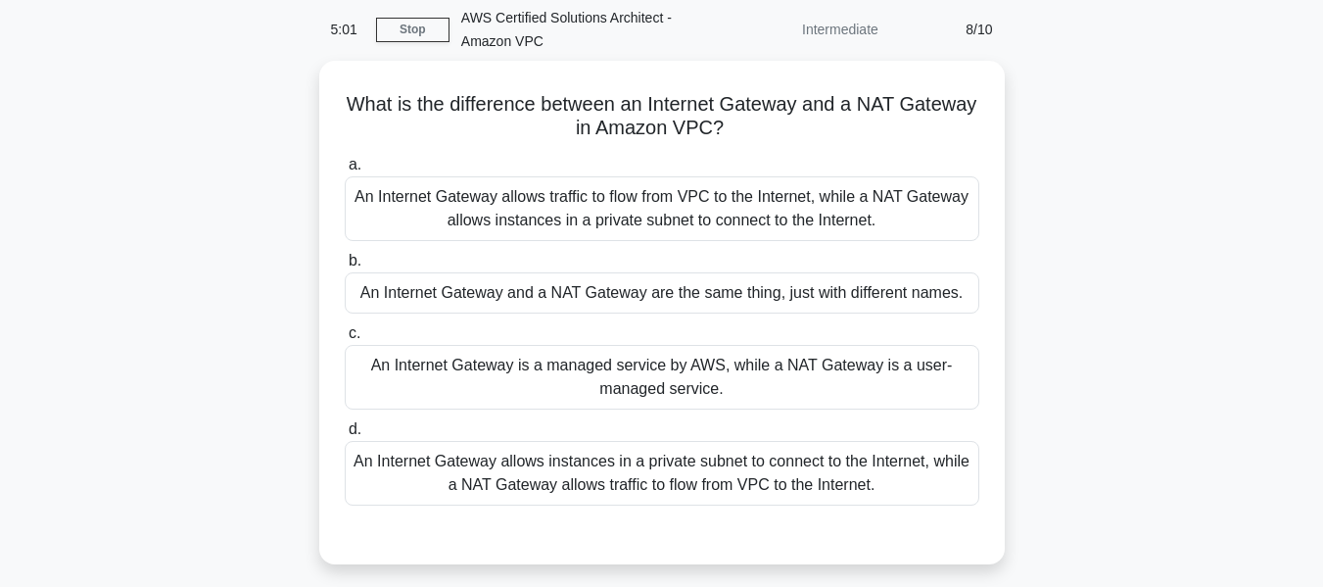
scroll to position [80, 0]
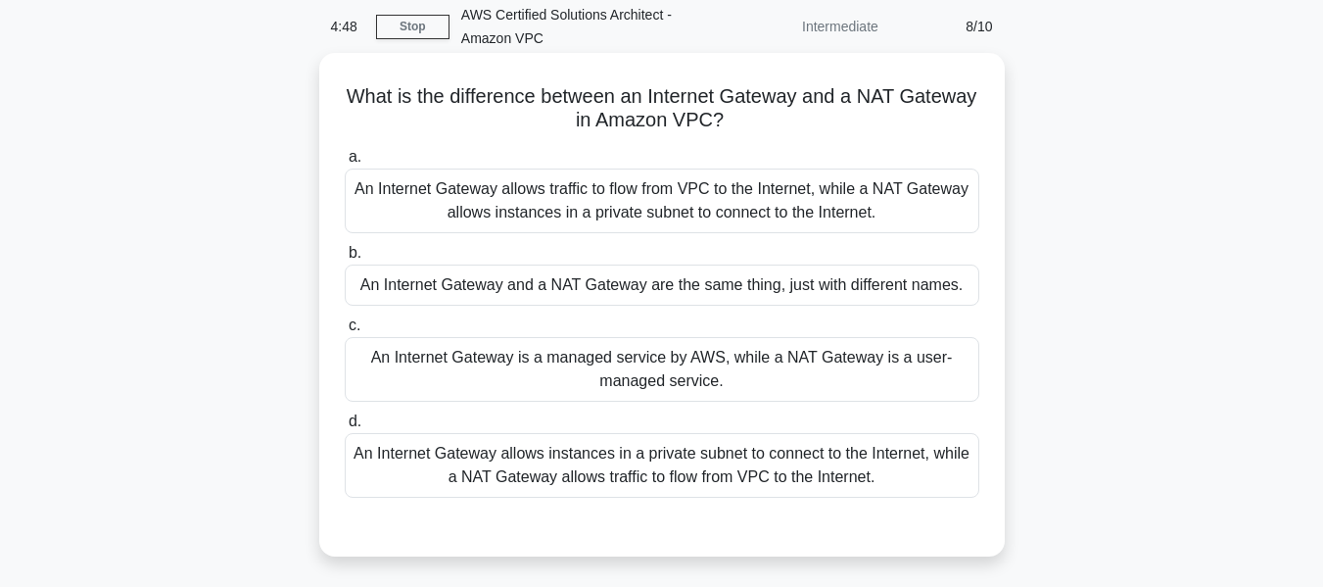
click at [662, 459] on div "An Internet Gateway allows instances in a private subnet to connect to the Inte…" at bounding box center [662, 465] width 635 height 65
click at [345, 428] on input "d. An Internet Gateway allows instances in a private subnet to connect to the I…" at bounding box center [345, 421] width 0 height 13
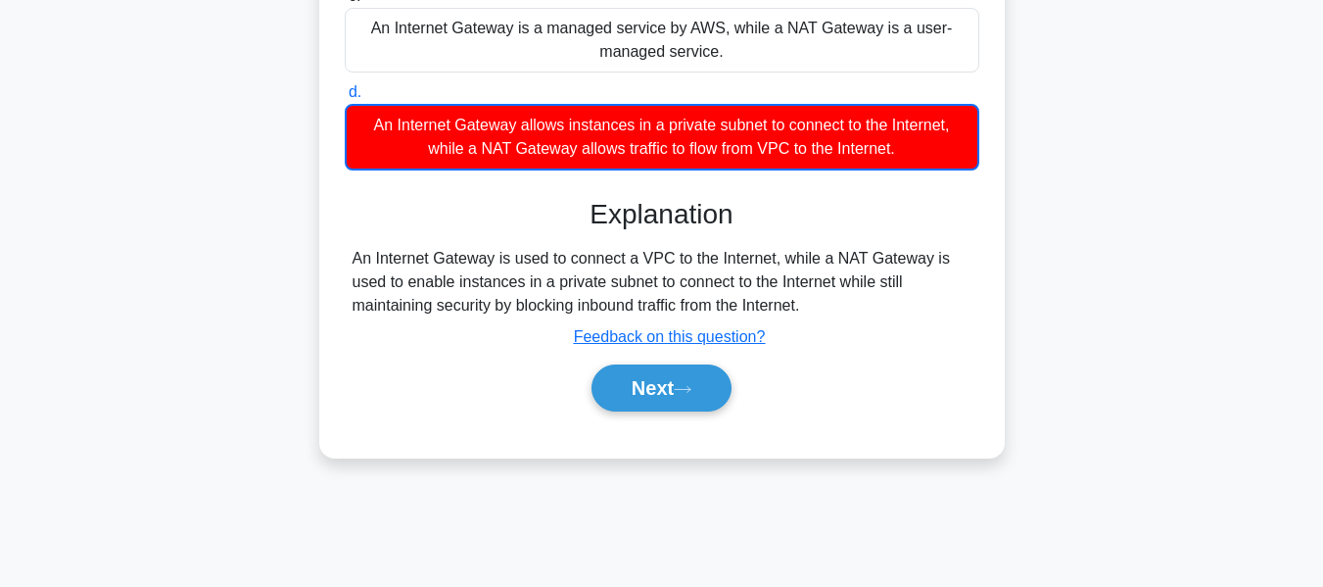
scroll to position [406, 0]
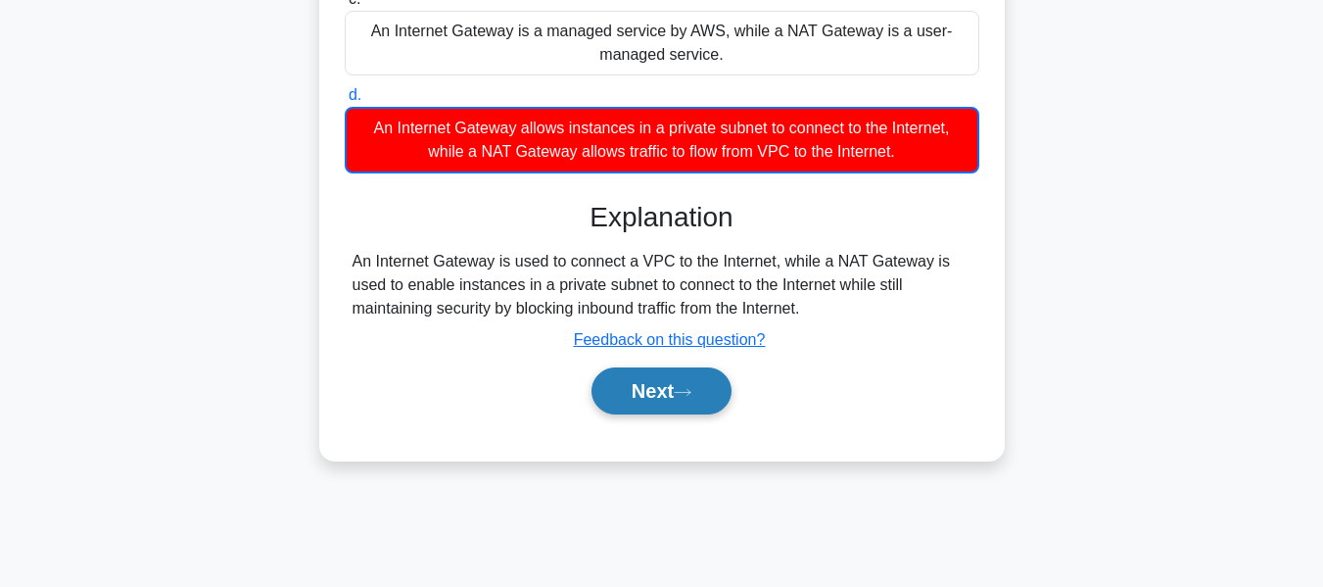
click at [663, 402] on button "Next" at bounding box center [661, 390] width 140 height 47
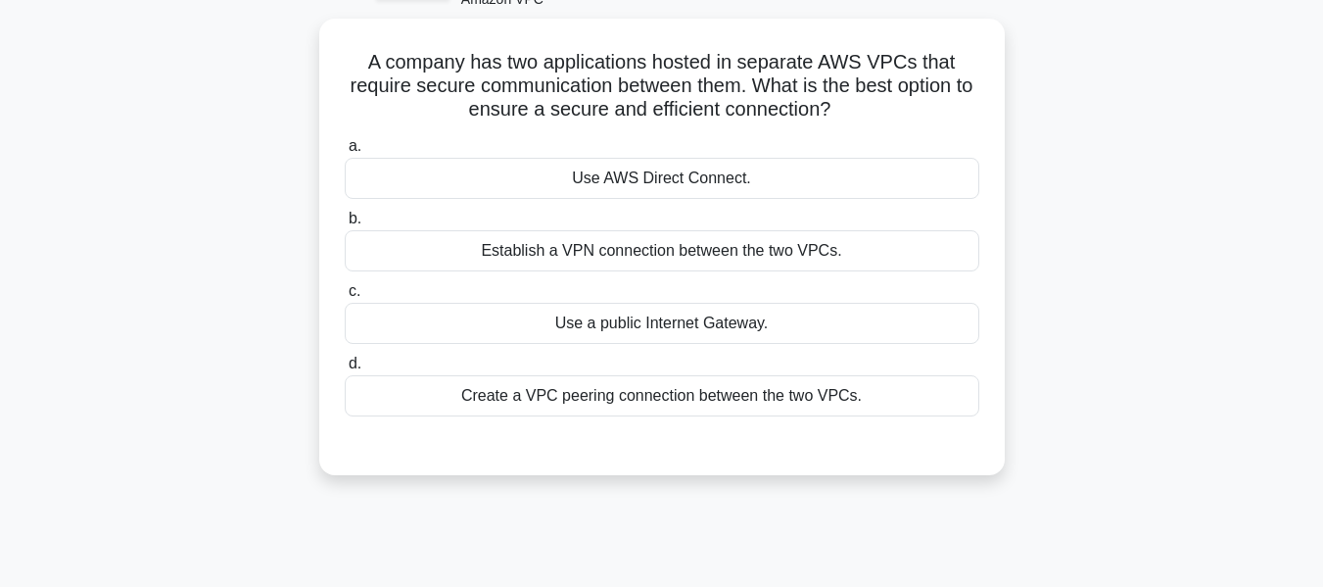
scroll to position [120, 0]
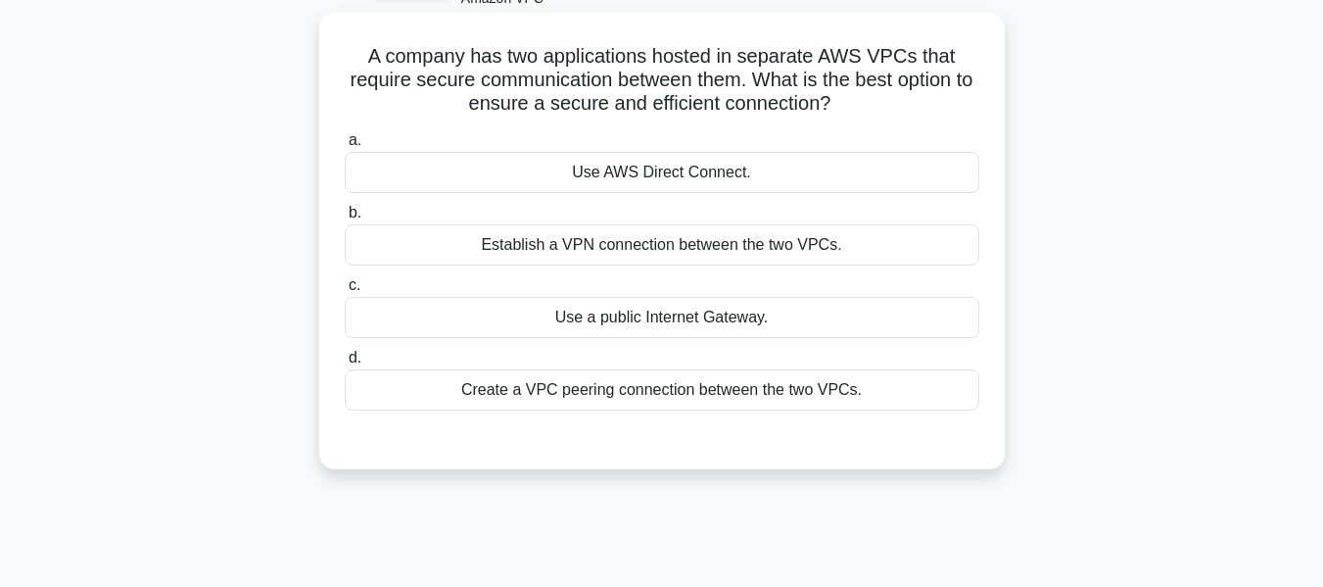
click at [666, 404] on div "Create a VPC peering connection between the two VPCs." at bounding box center [662, 389] width 635 height 41
click at [345, 364] on input "d. Create a VPC peering connection between the two VPCs." at bounding box center [345, 358] width 0 height 13
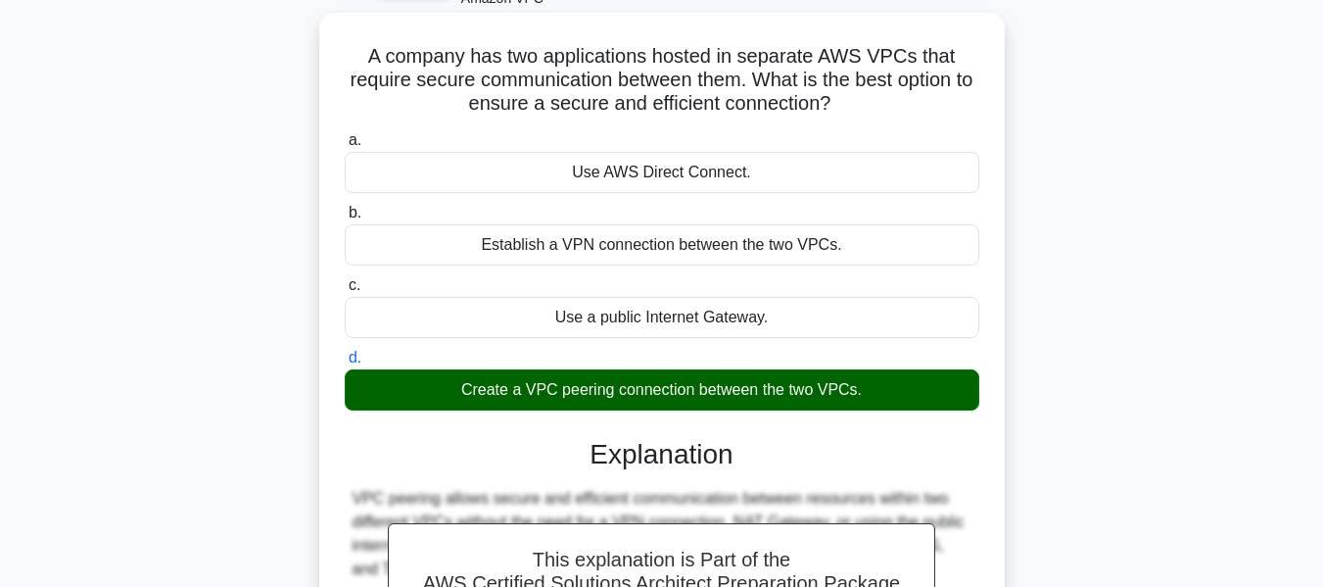
scroll to position [471, 0]
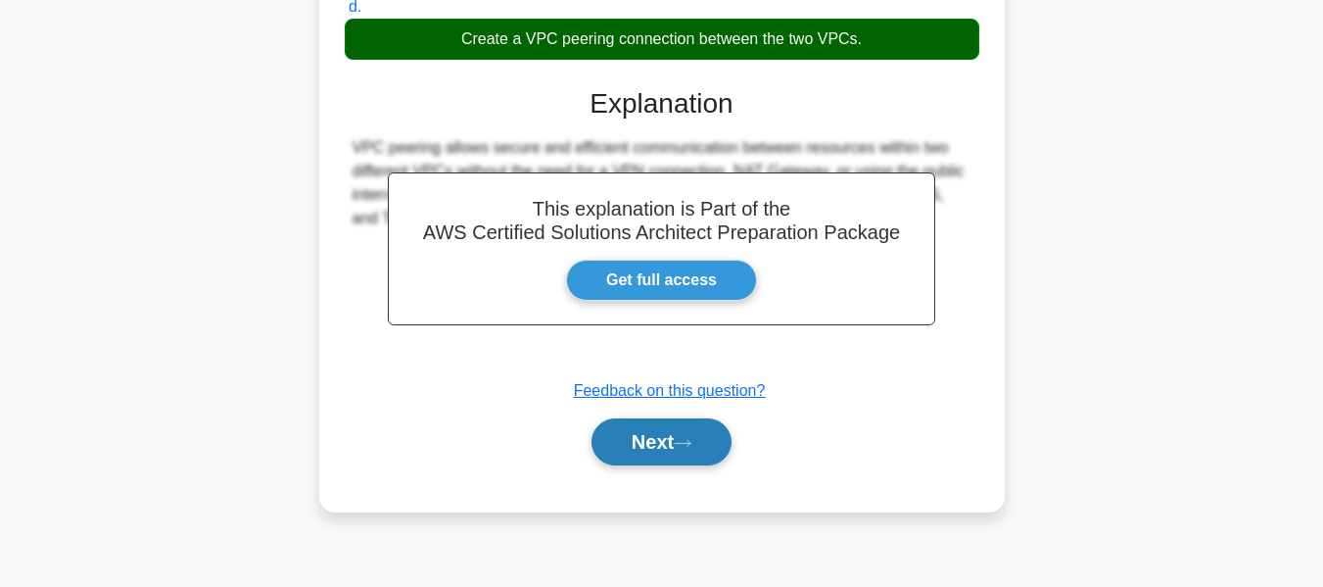
click at [680, 447] on button "Next" at bounding box center [661, 441] width 140 height 47
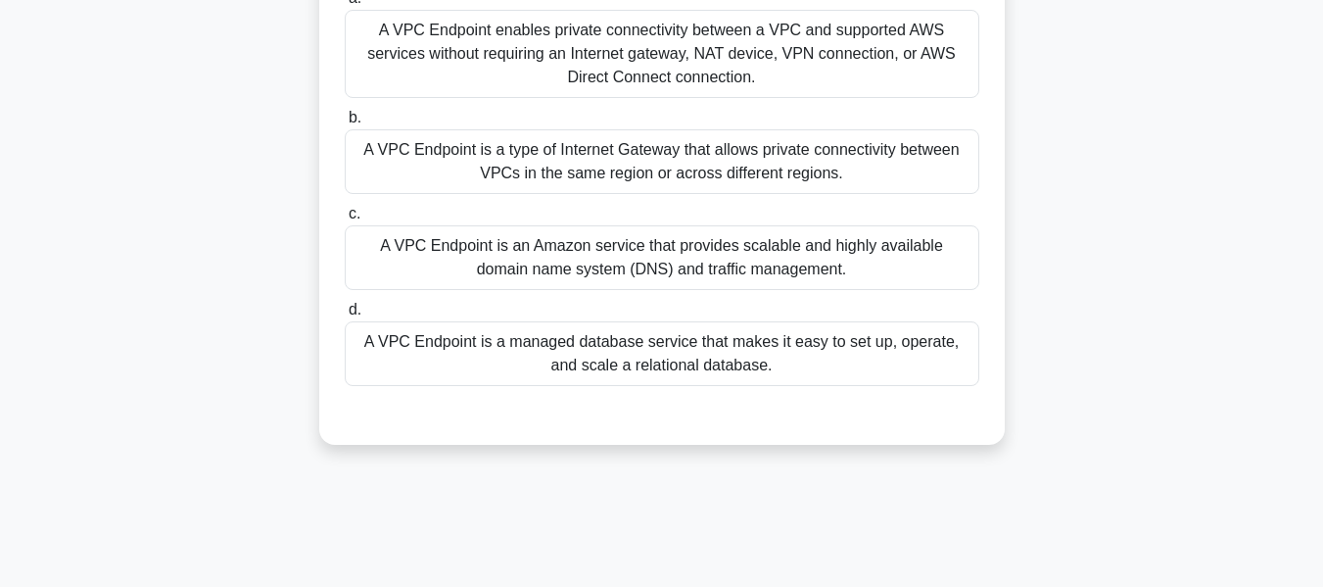
scroll to position [214, 0]
click at [710, 157] on div "A VPC Endpoint is a type of Internet Gateway that allows private connectivity b…" at bounding box center [662, 162] width 635 height 65
click at [345, 125] on input "b. A VPC Endpoint is a type of Internet Gateway that allows private connectivit…" at bounding box center [345, 119] width 0 height 13
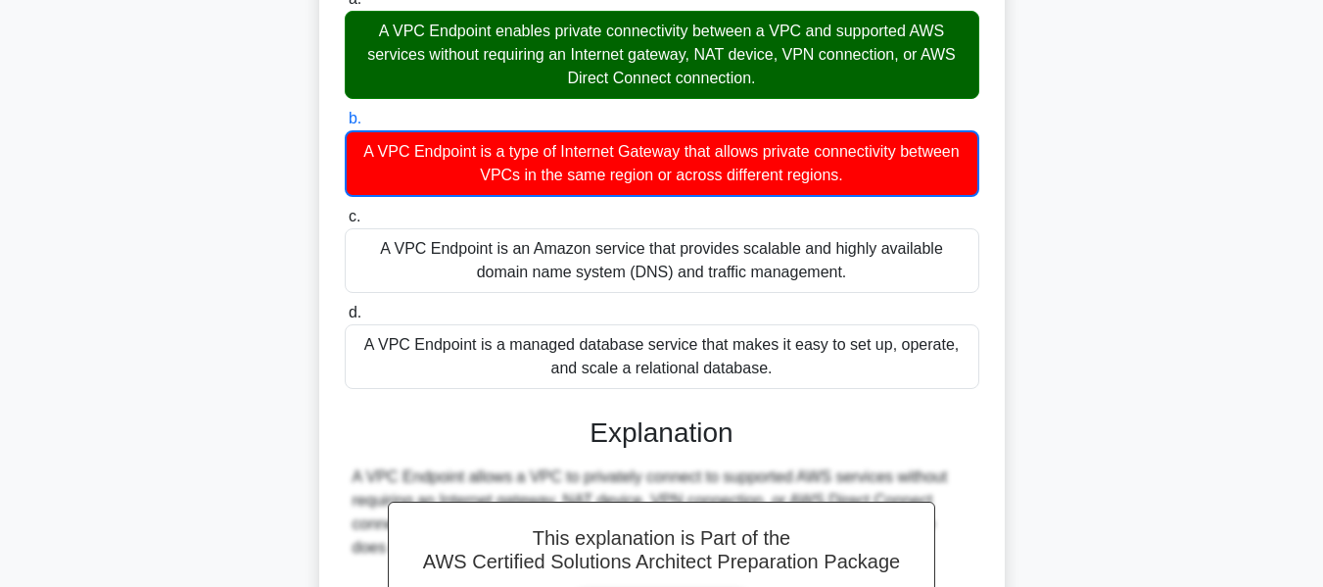
scroll to position [506, 0]
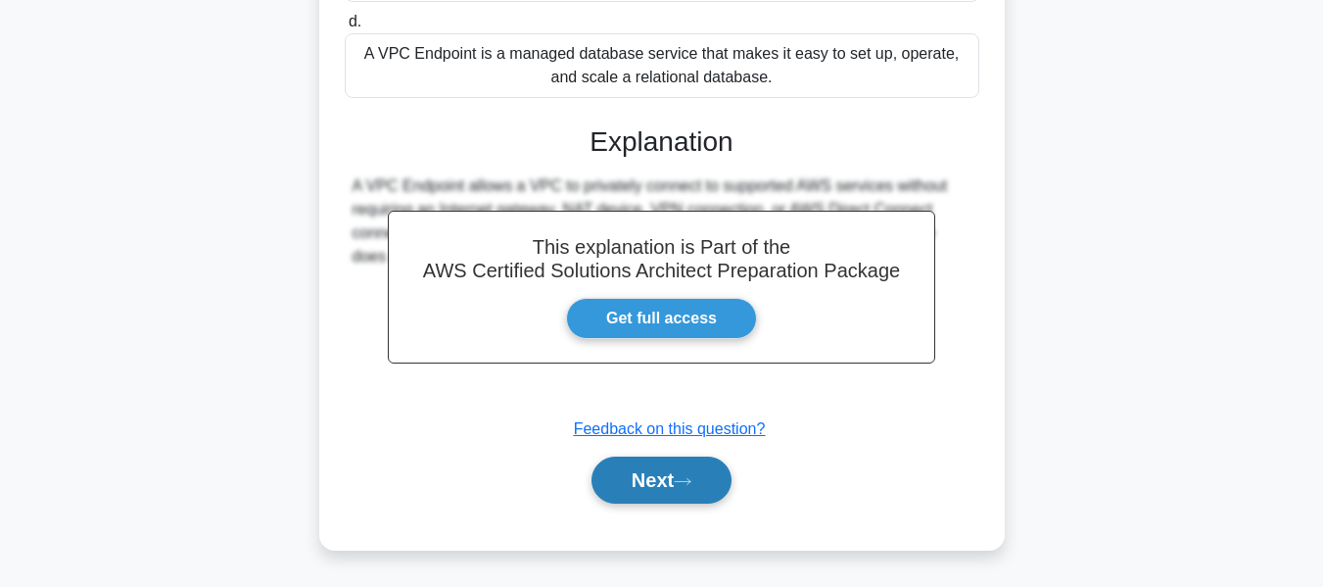
click at [695, 469] on button "Next" at bounding box center [661, 479] width 140 height 47
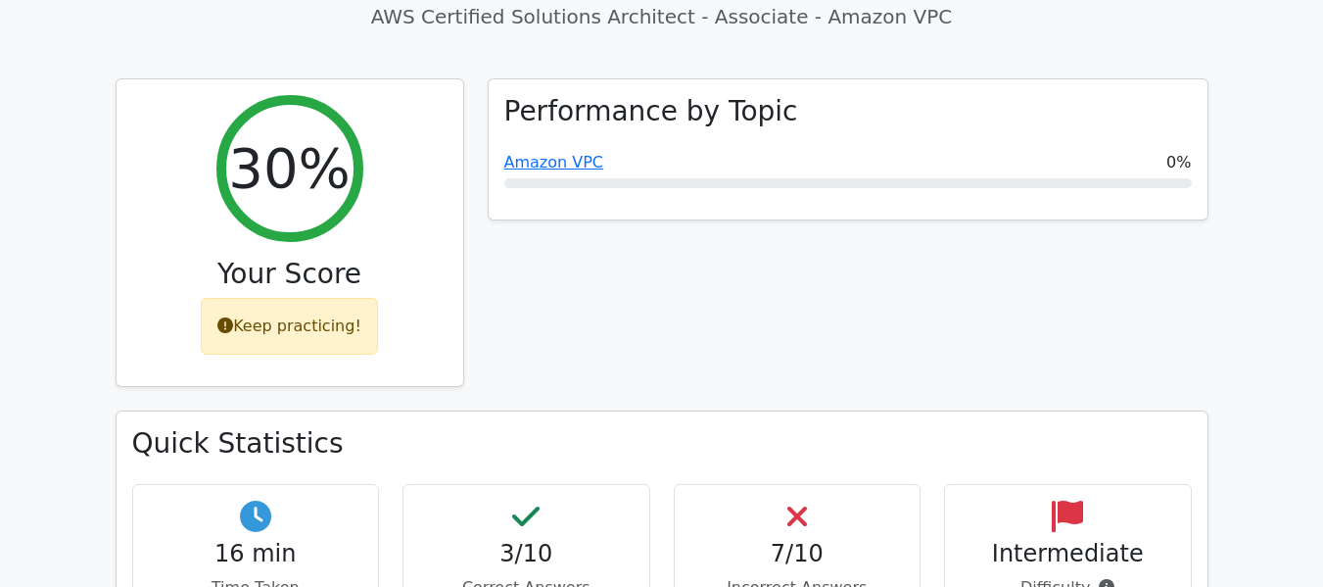
scroll to position [711, 0]
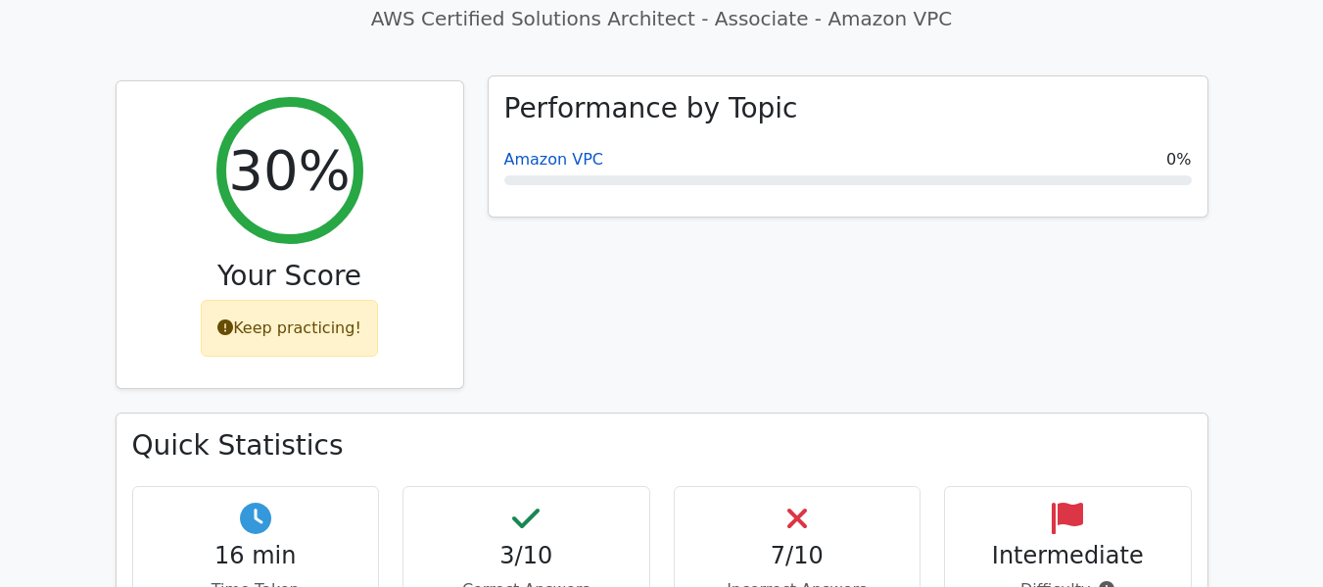
click at [568, 150] on link "Amazon VPC" at bounding box center [554, 159] width 100 height 19
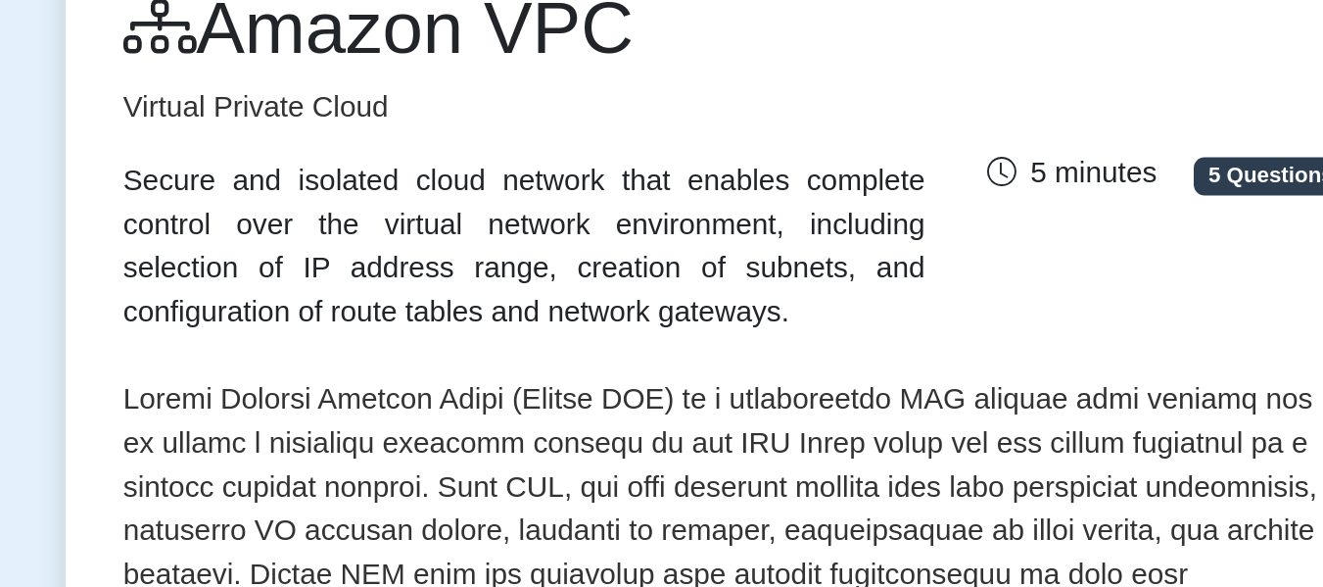
scroll to position [242, 0]
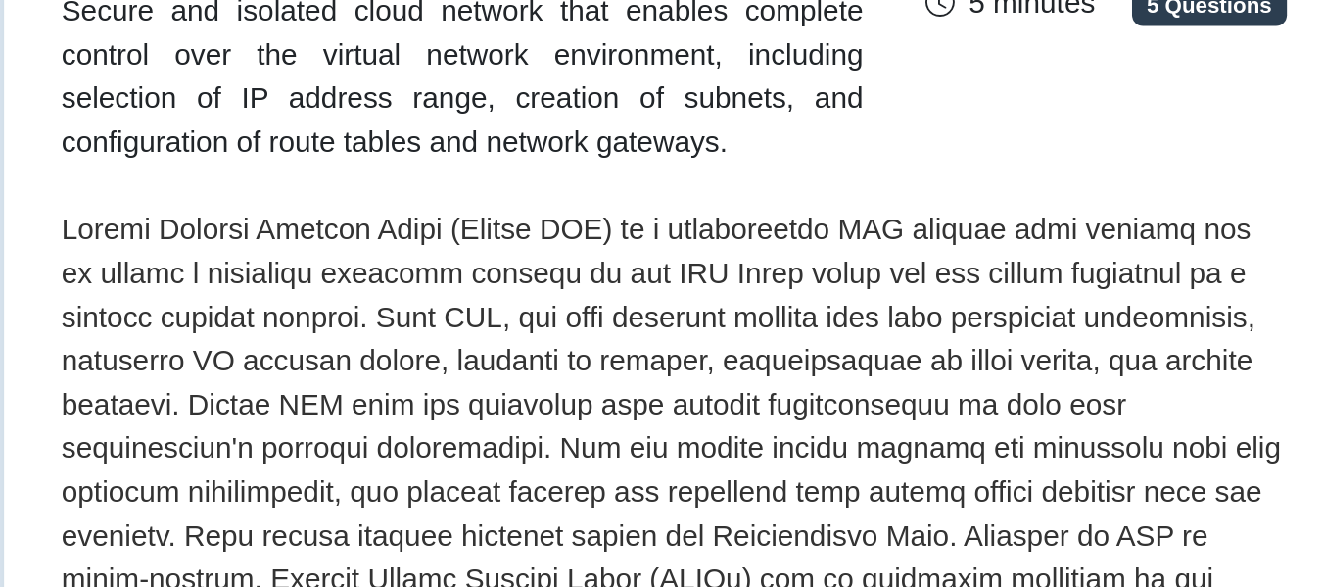
click at [839, 153] on div "Amazon VPC Virtual Private Cloud Secure and isolated cloud network that enables…" at bounding box center [662, 129] width 682 height 188
